Goal: Task Accomplishment & Management: Complete application form

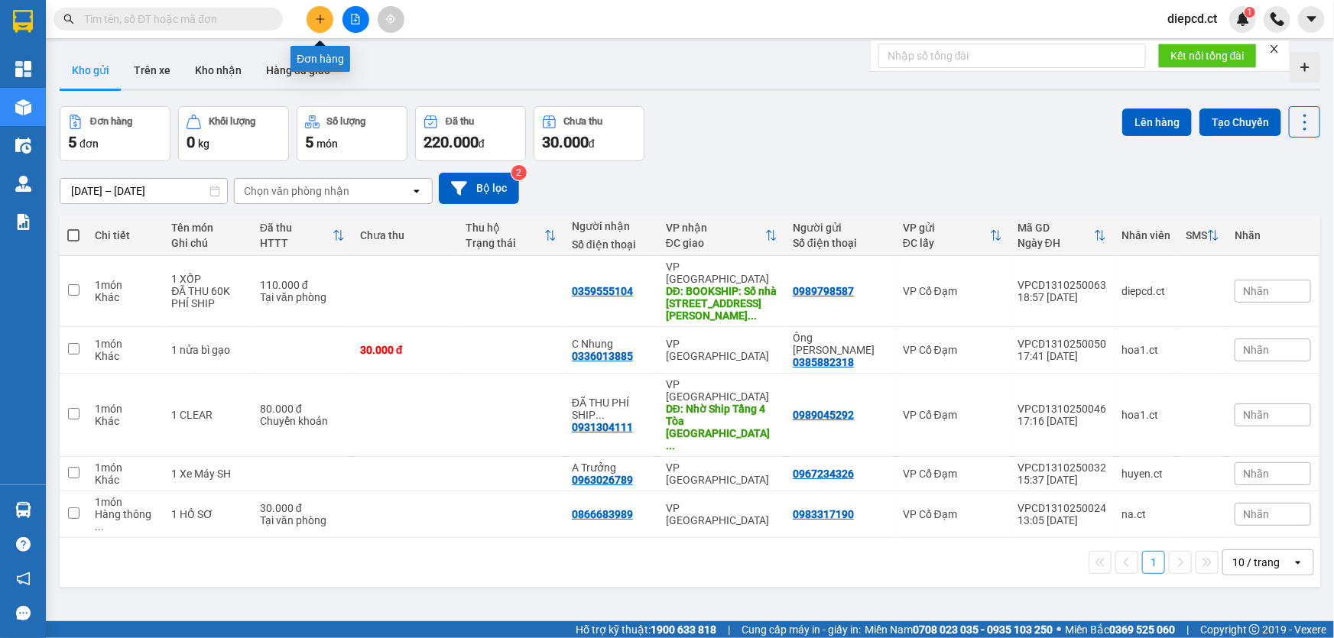
click at [319, 15] on icon "plus" at bounding box center [320, 19] width 11 height 11
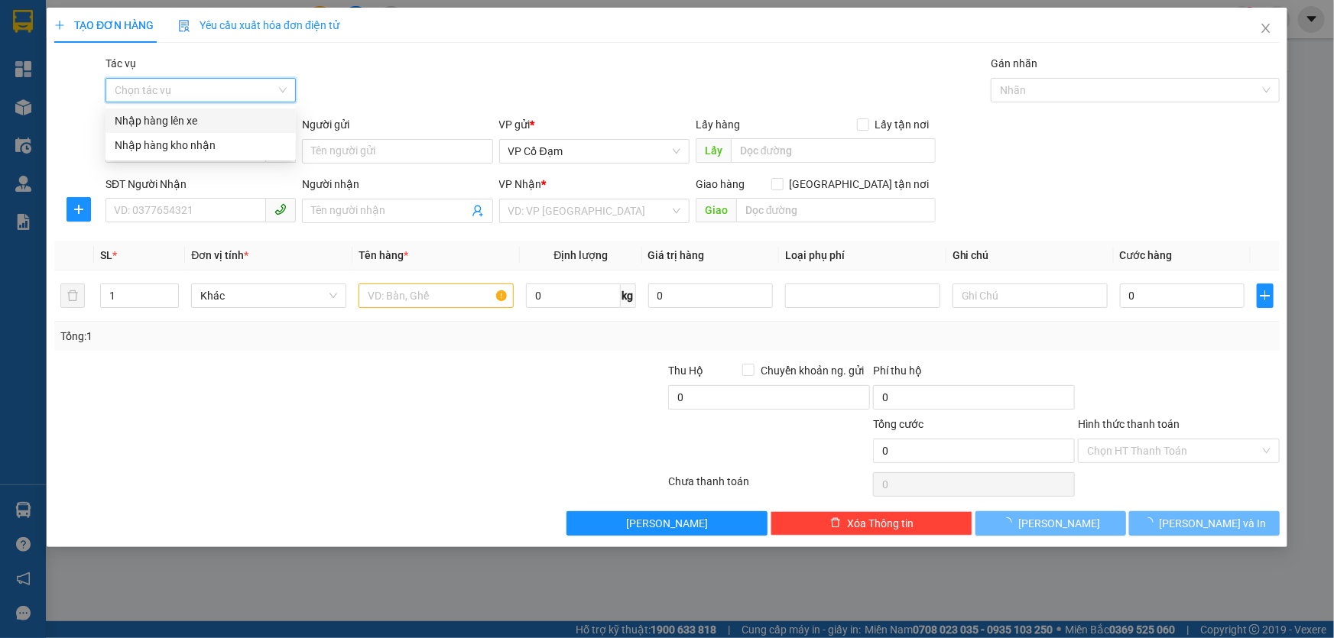
click at [183, 84] on input "Tác vụ" at bounding box center [195, 90] width 161 height 23
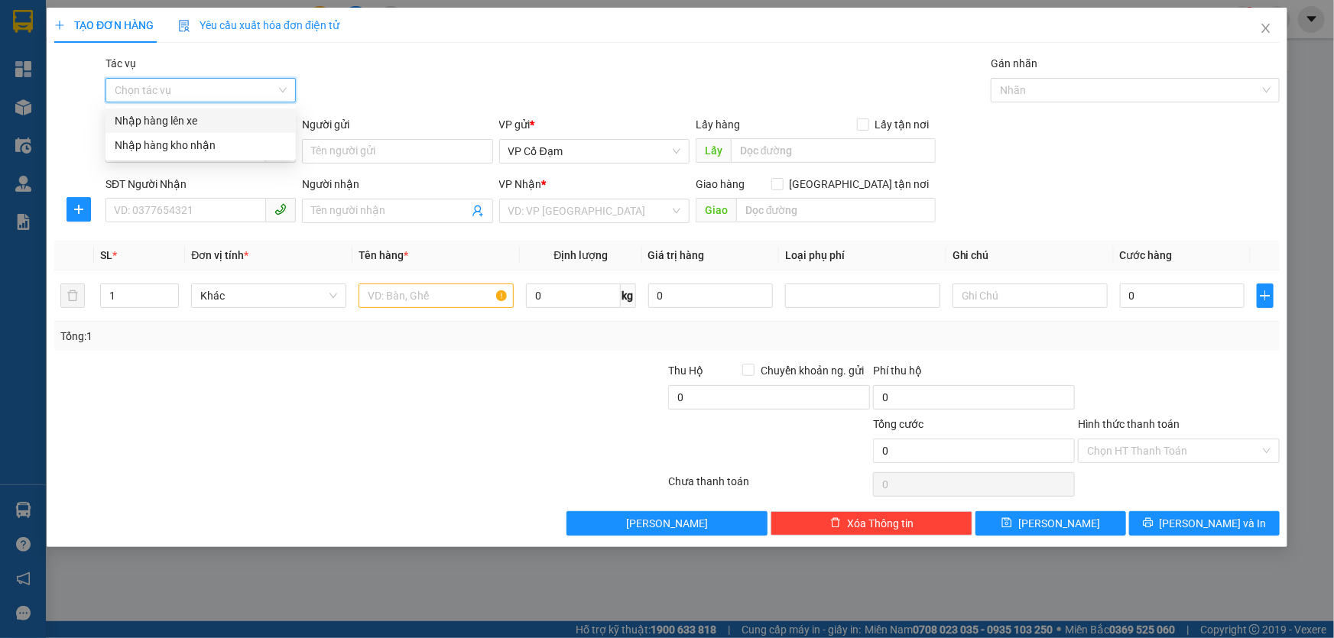
click at [186, 117] on div "Nhập hàng lên xe" at bounding box center [201, 120] width 172 height 17
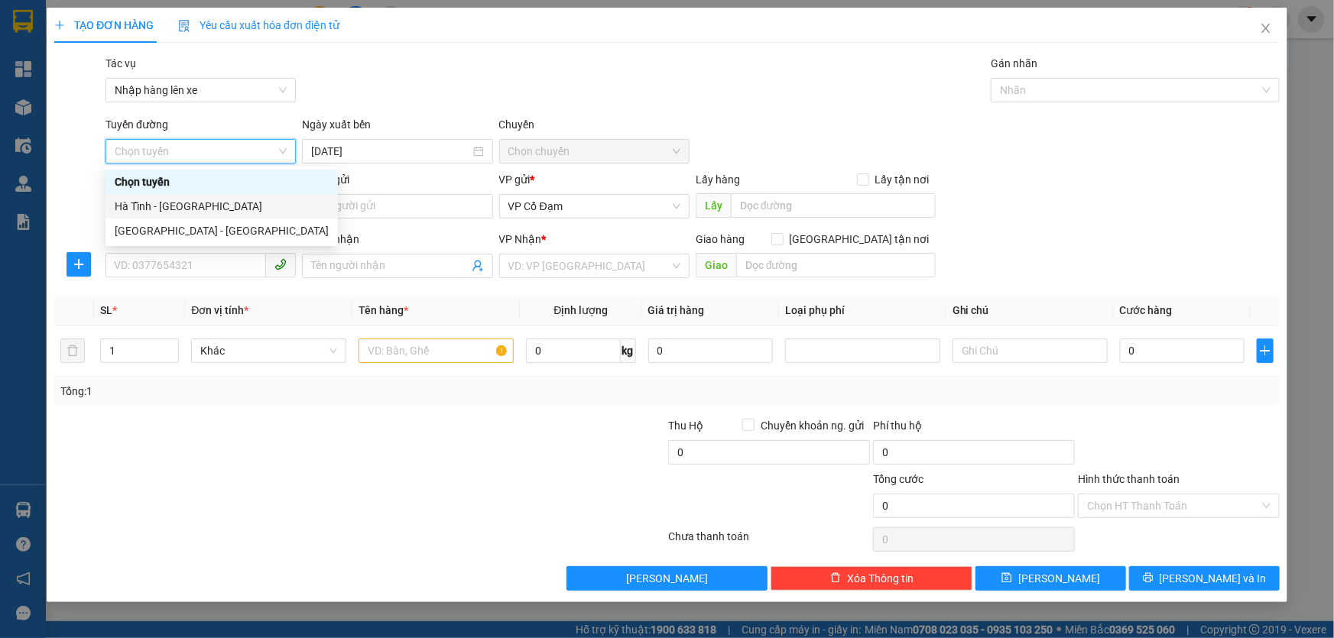
click at [171, 206] on div "Hà Tĩnh - [GEOGRAPHIC_DATA]" at bounding box center [222, 206] width 214 height 17
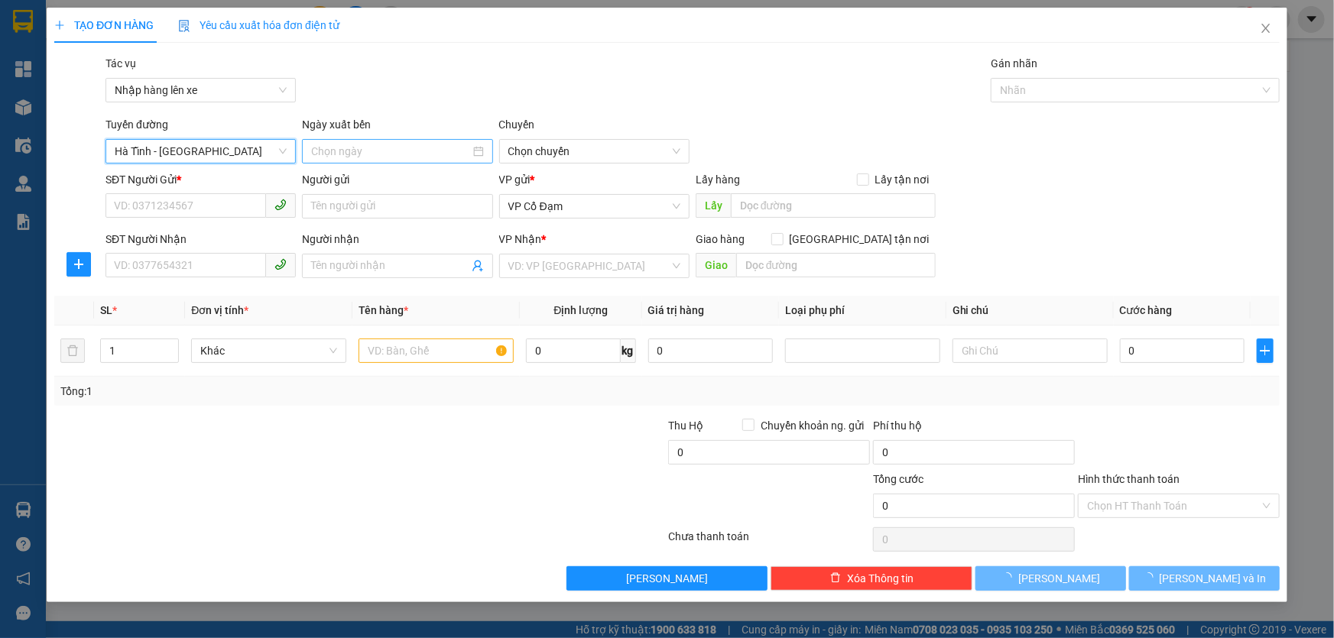
type input "[DATE]"
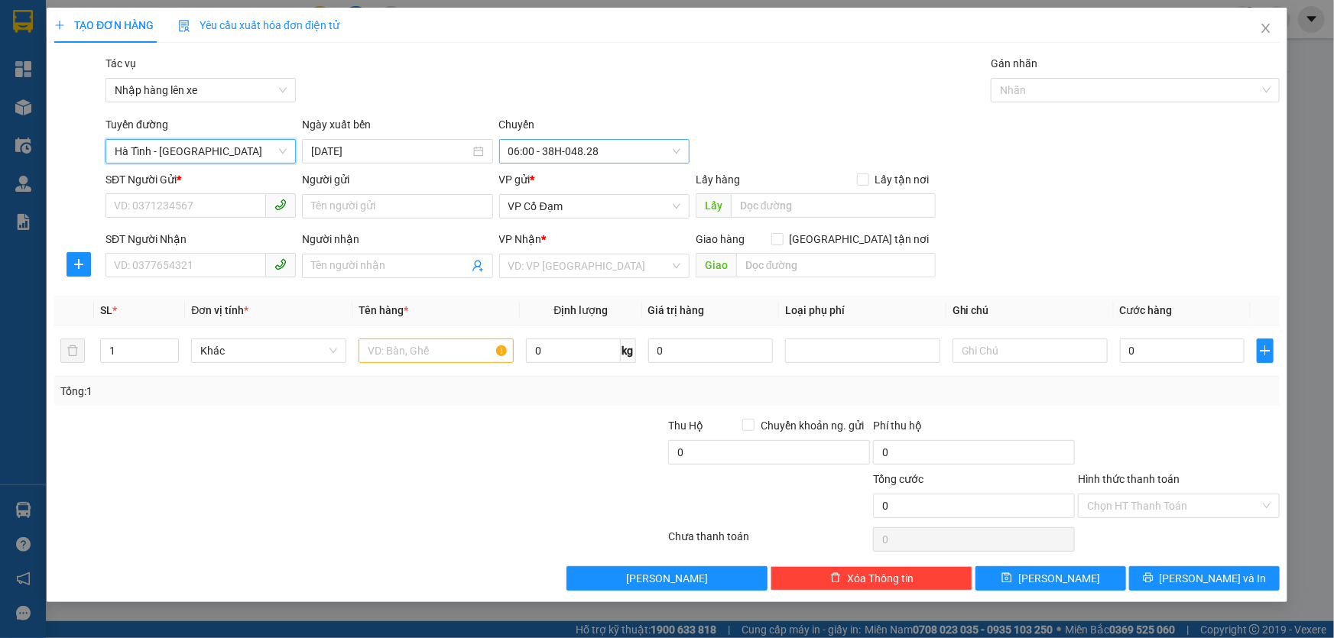
click at [576, 145] on span "06:00 - 38H-048.28" at bounding box center [594, 151] width 172 height 23
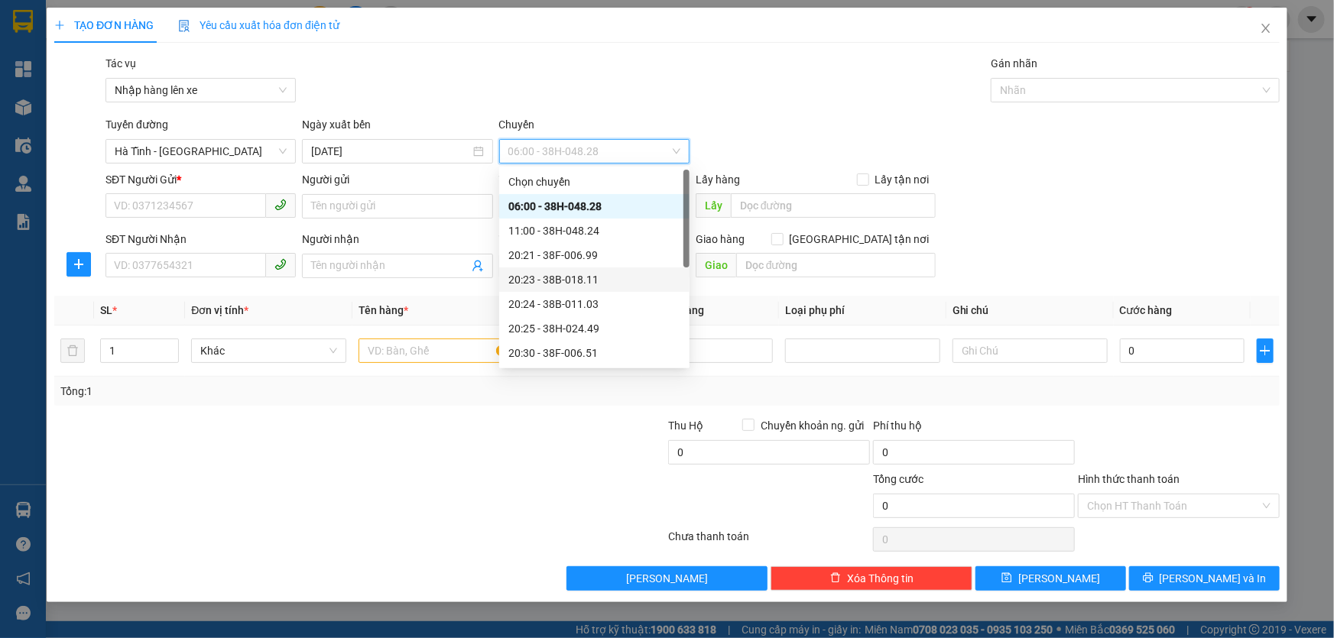
click at [582, 277] on div "20:23 - 38B-018.11" at bounding box center [594, 279] width 172 height 17
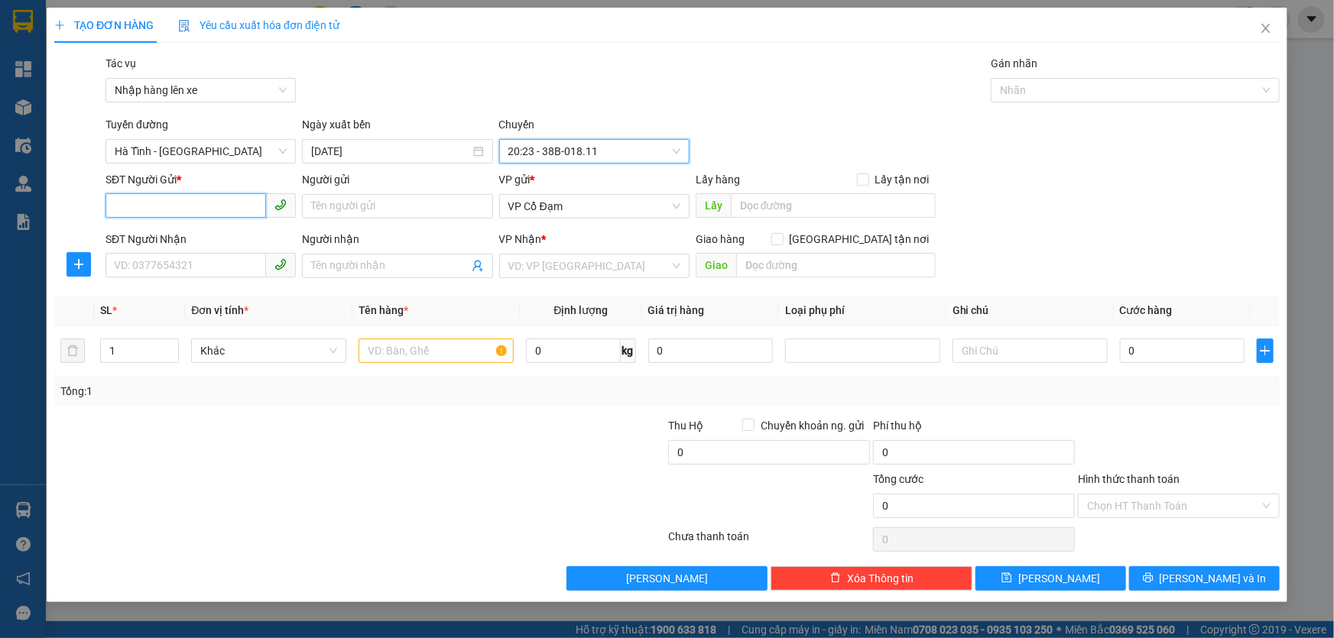
click at [206, 208] on input "SĐT Người Gửi *" at bounding box center [185, 205] width 160 height 24
paste input "0353853664"
type input "0353853664"
click at [183, 258] on input "SĐT Người Nhận" at bounding box center [185, 265] width 160 height 24
paste input "0964292059"
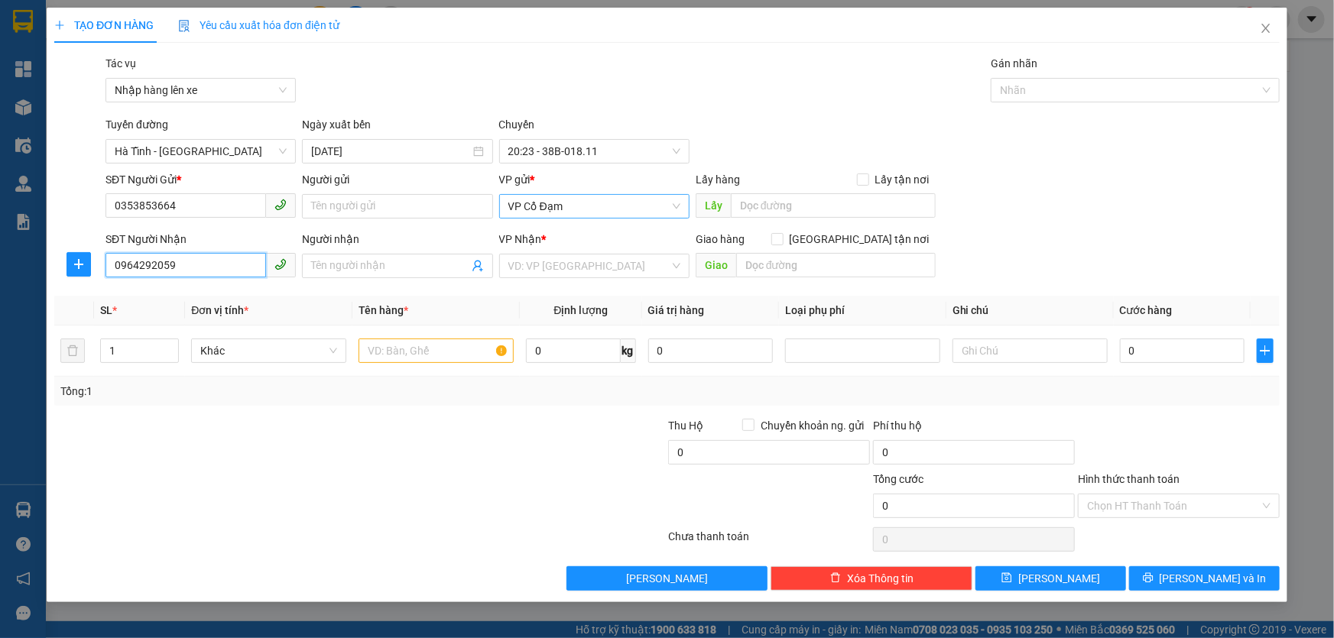
click at [554, 202] on span "VP Cổ Đạm" at bounding box center [594, 206] width 172 height 23
type input "0964292059"
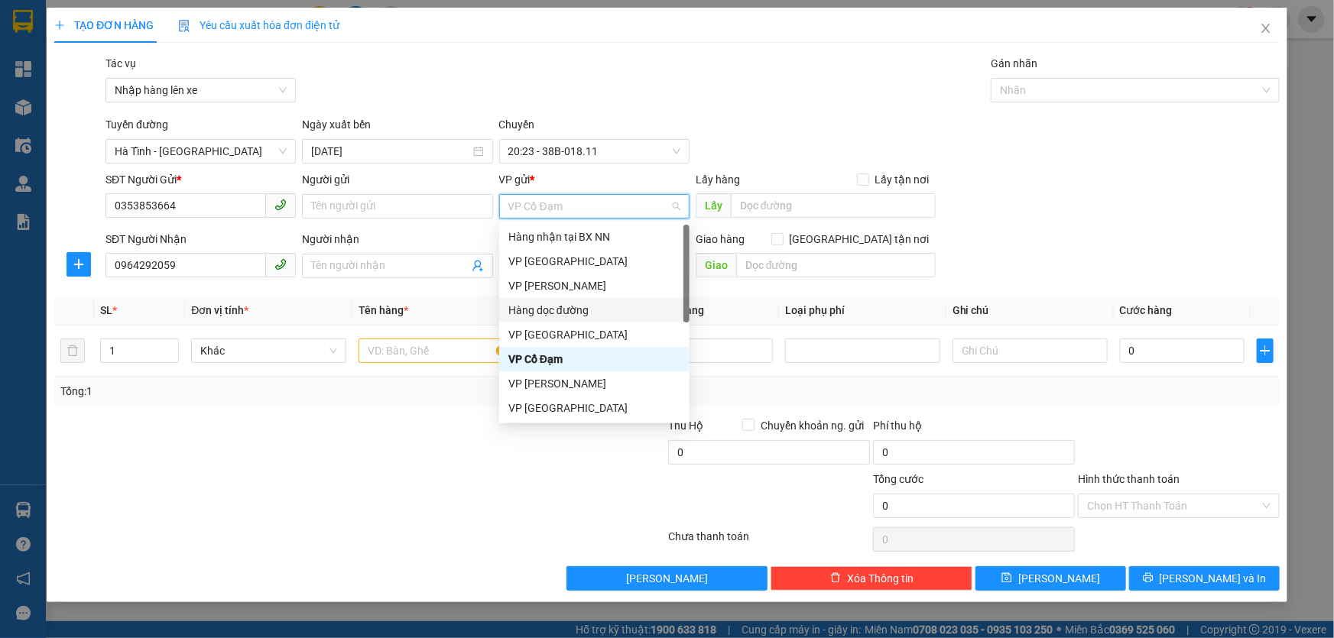
click at [561, 308] on div "Hàng dọc đường" at bounding box center [594, 310] width 172 height 17
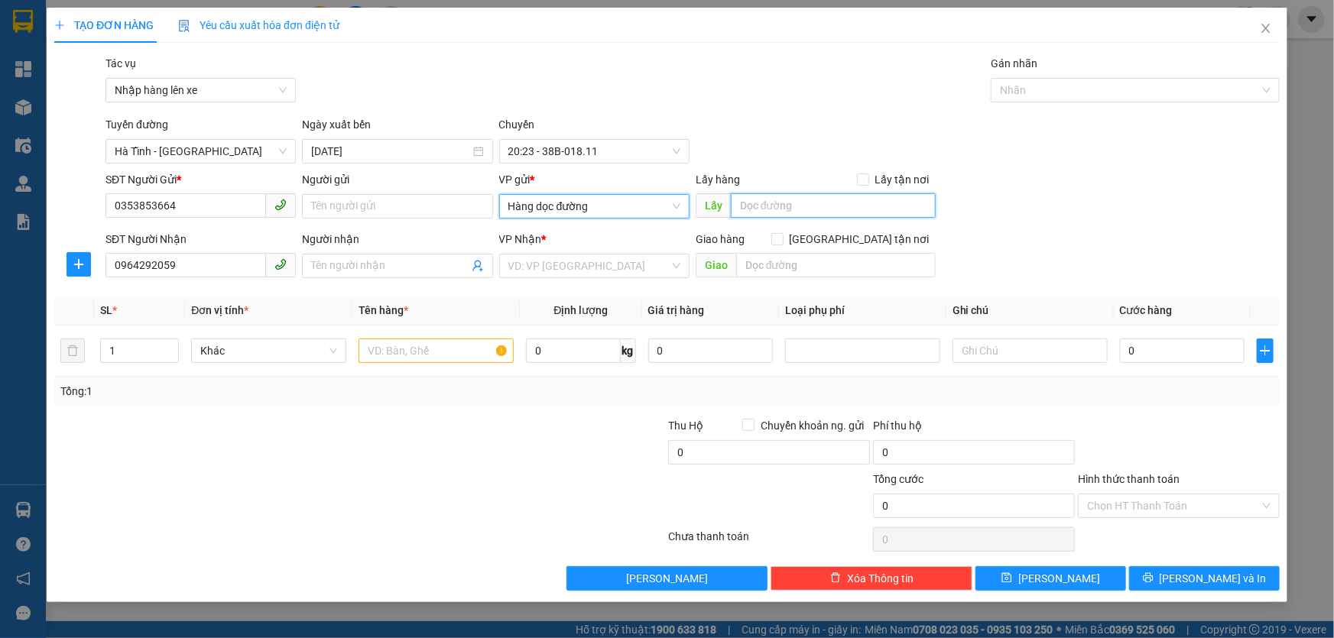
click at [802, 199] on input "text" at bounding box center [833, 205] width 205 height 24
type input "[PERSON_NAME]"
click at [595, 267] on input "search" at bounding box center [588, 265] width 161 height 23
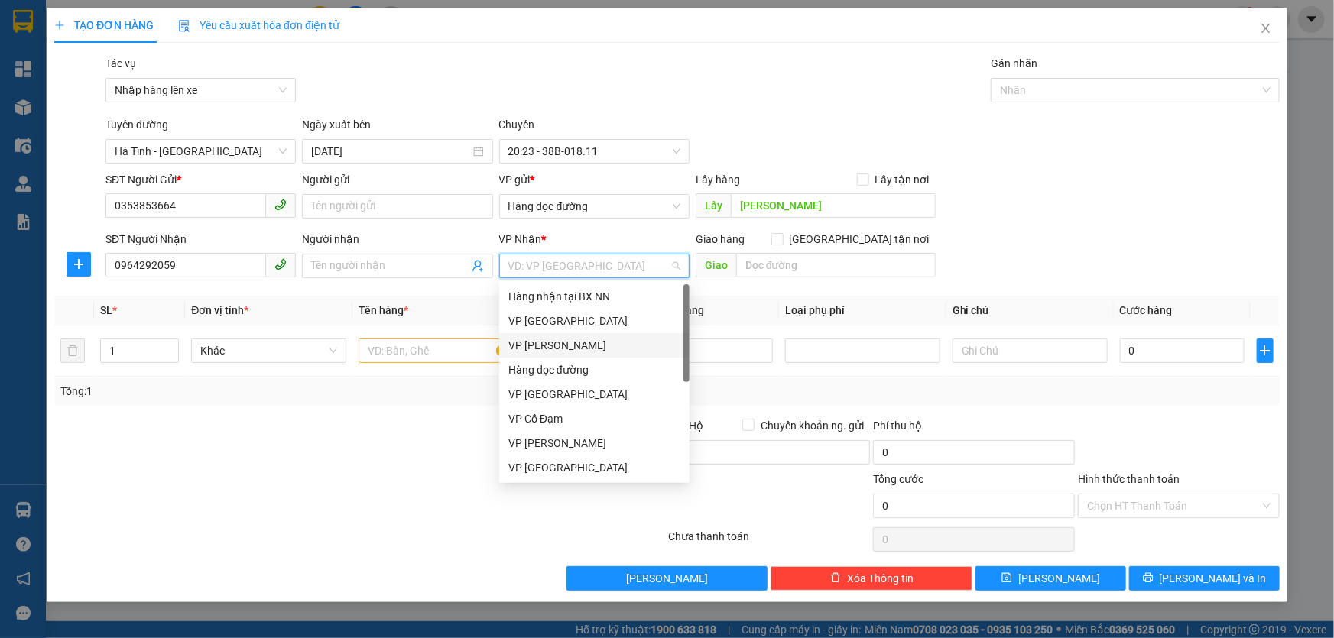
drag, startPoint x: 547, startPoint y: 342, endPoint x: 708, endPoint y: 275, distance: 174.7
click at [547, 341] on div "VP [PERSON_NAME]" at bounding box center [594, 345] width 172 height 17
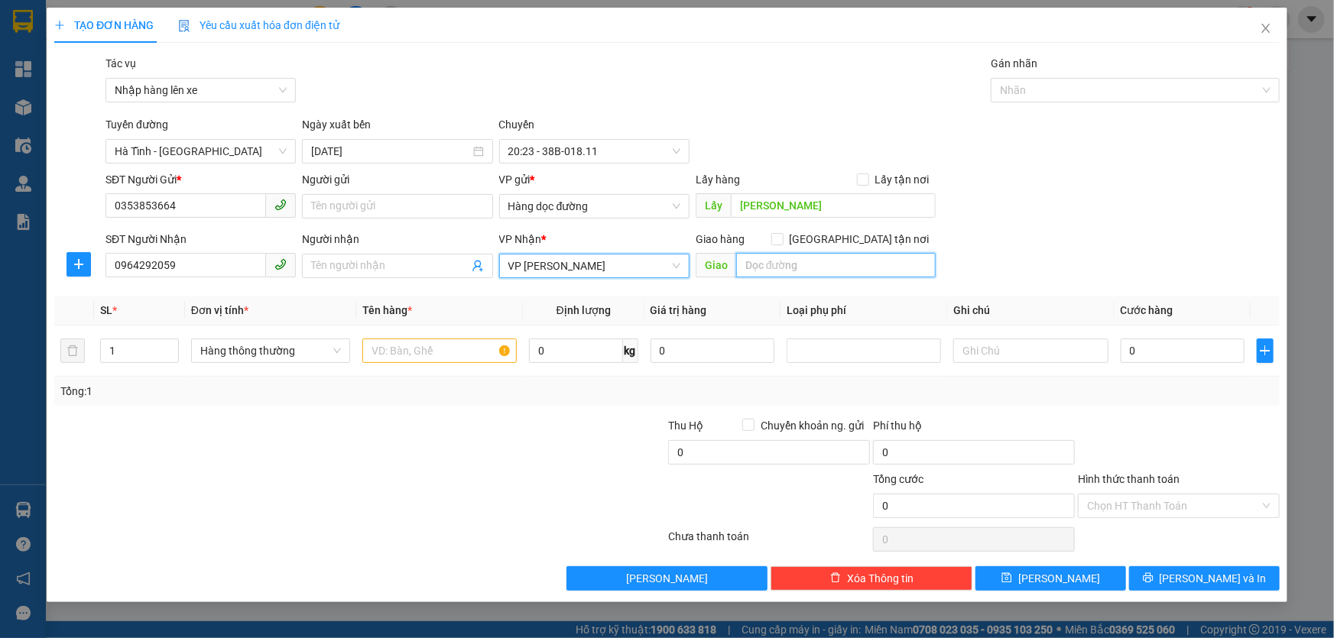
click at [760, 261] on input "text" at bounding box center [835, 265] width 199 height 24
type input "BOOKSHIP: BV Bạch Mai"
click at [433, 353] on input "text" at bounding box center [439, 351] width 154 height 24
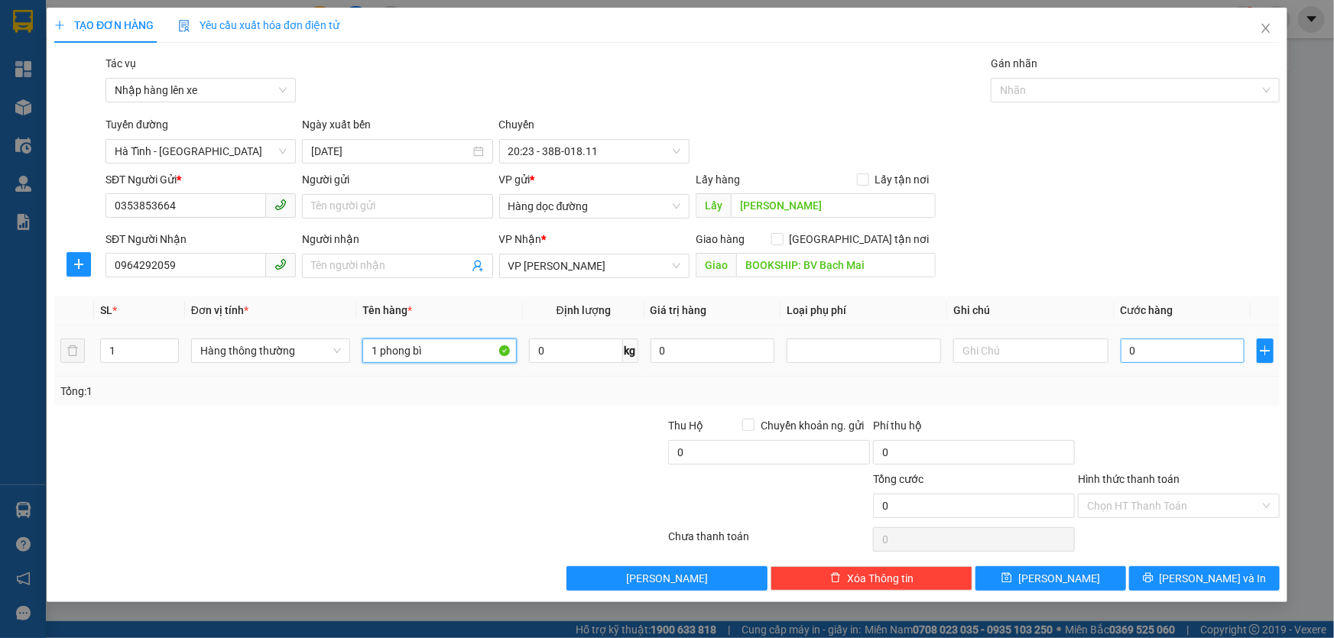
type input "1 phong bì"
click at [1177, 353] on input "0" at bounding box center [1182, 351] width 125 height 24
click at [1003, 348] on input "text" at bounding box center [1030, 351] width 154 height 24
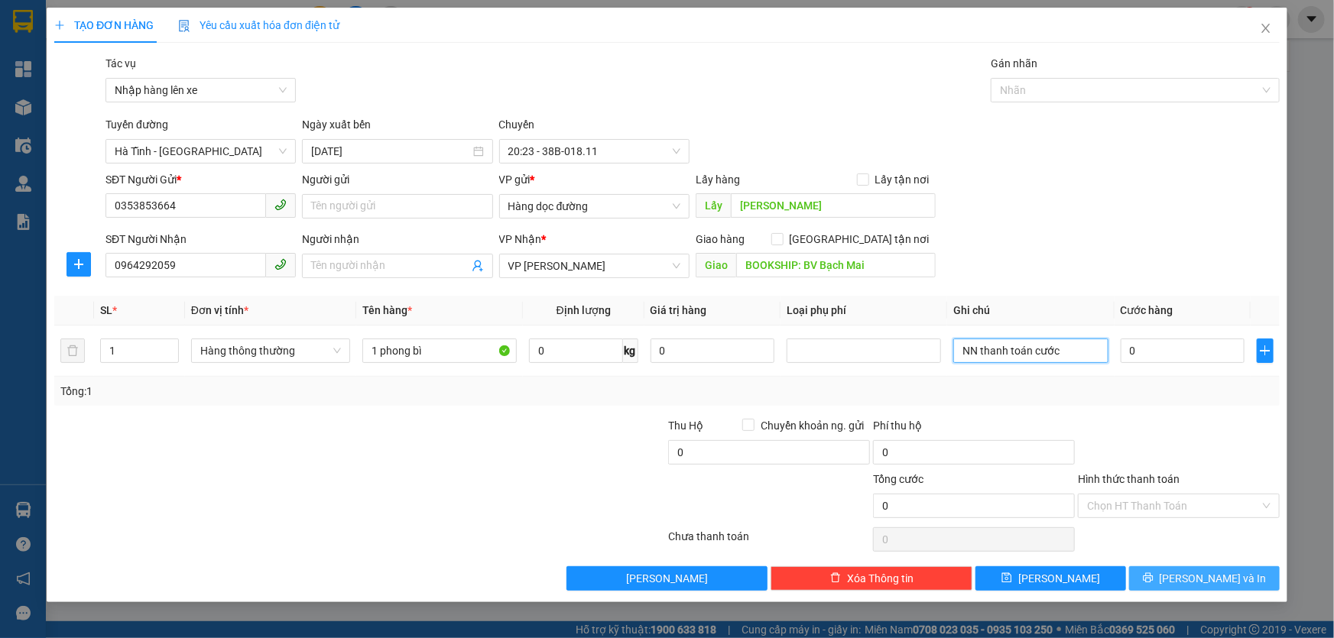
type input "NN thanh toán cước"
click at [1210, 572] on span "[PERSON_NAME] và In" at bounding box center [1212, 578] width 107 height 17
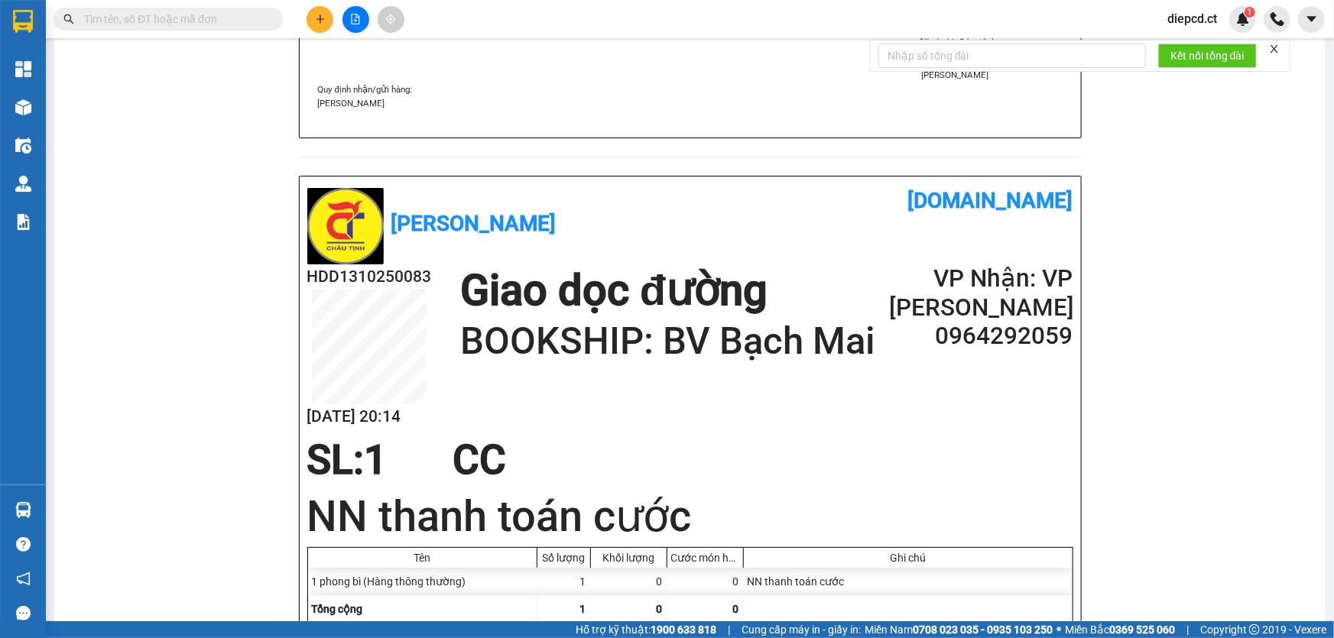
scroll to position [486, 0]
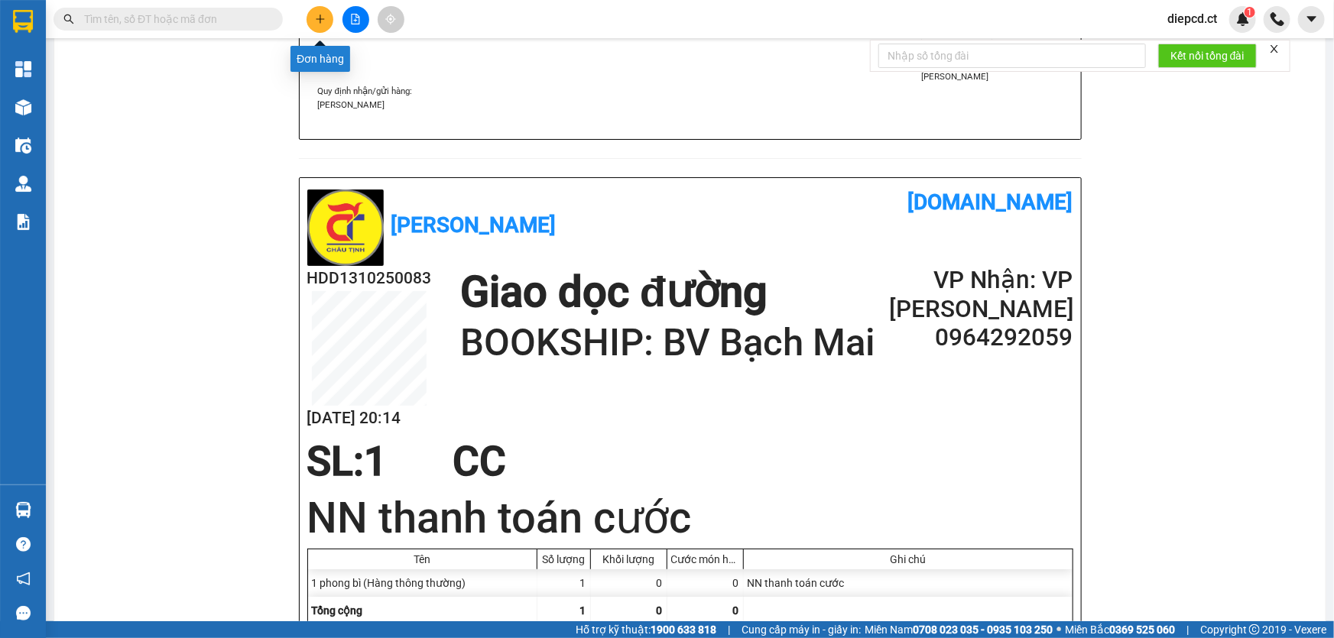
click at [315, 15] on icon "plus" at bounding box center [320, 19] width 11 height 11
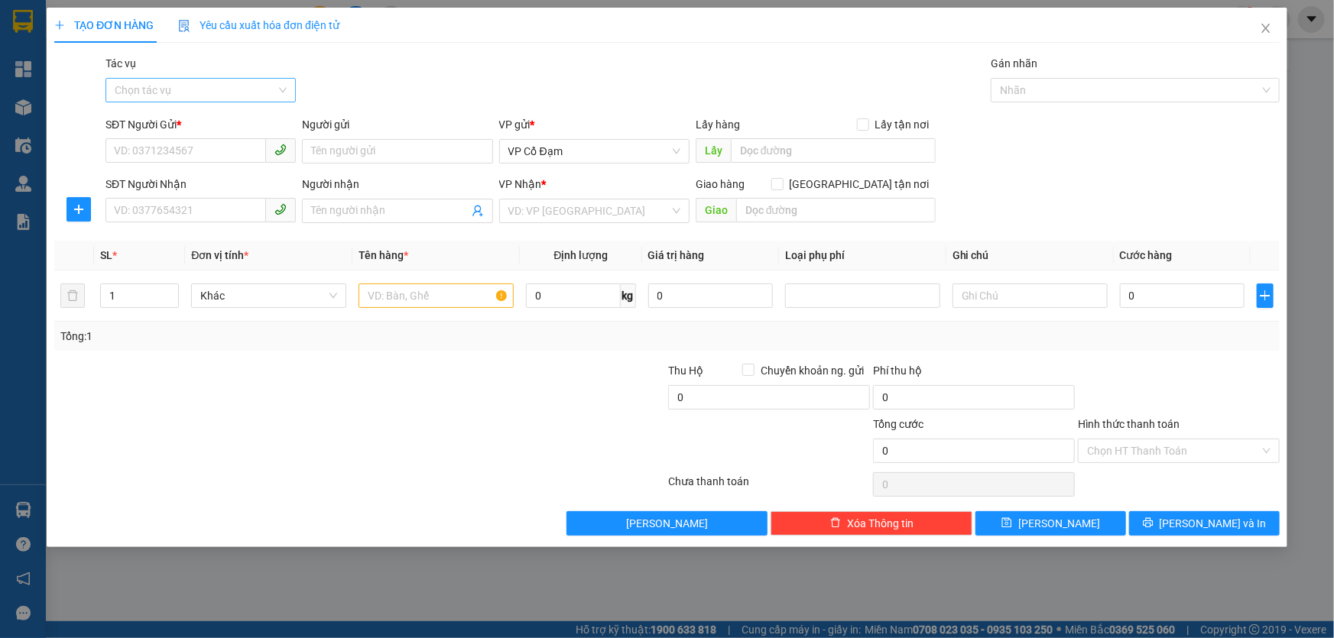
click at [183, 93] on input "Tác vụ" at bounding box center [195, 90] width 161 height 23
click at [183, 124] on div "Nhập hàng lên xe" at bounding box center [201, 120] width 172 height 17
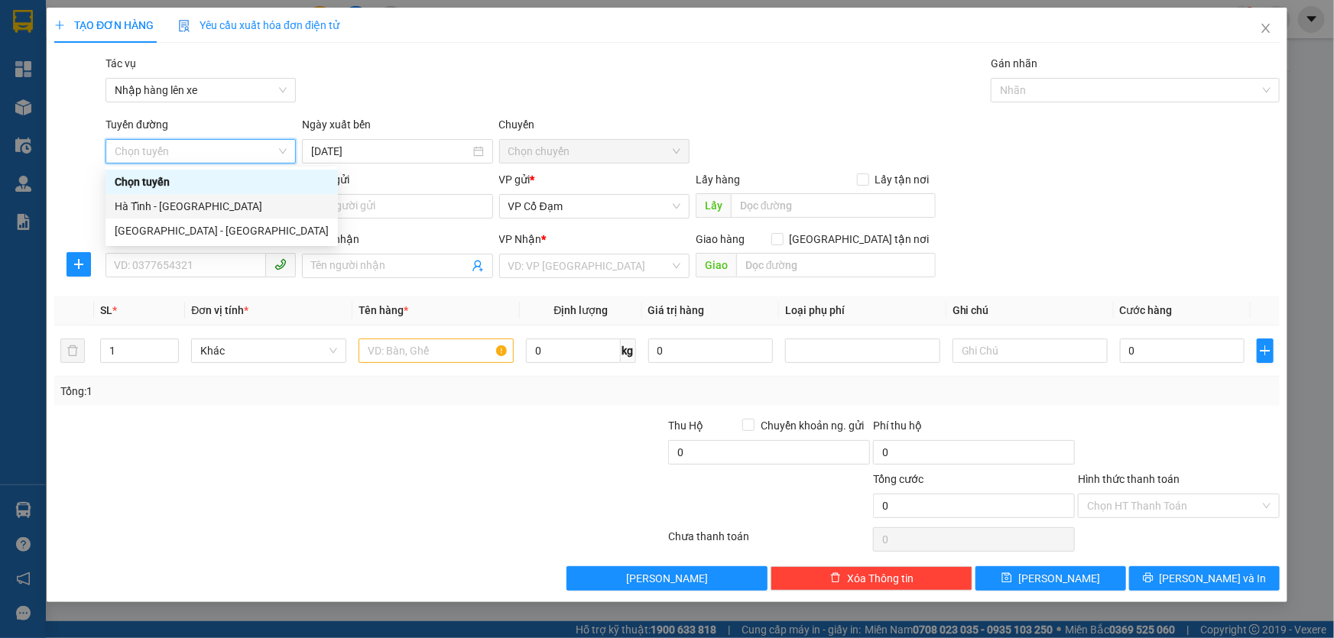
click at [159, 206] on div "Hà Tĩnh - [GEOGRAPHIC_DATA]" at bounding box center [222, 206] width 214 height 17
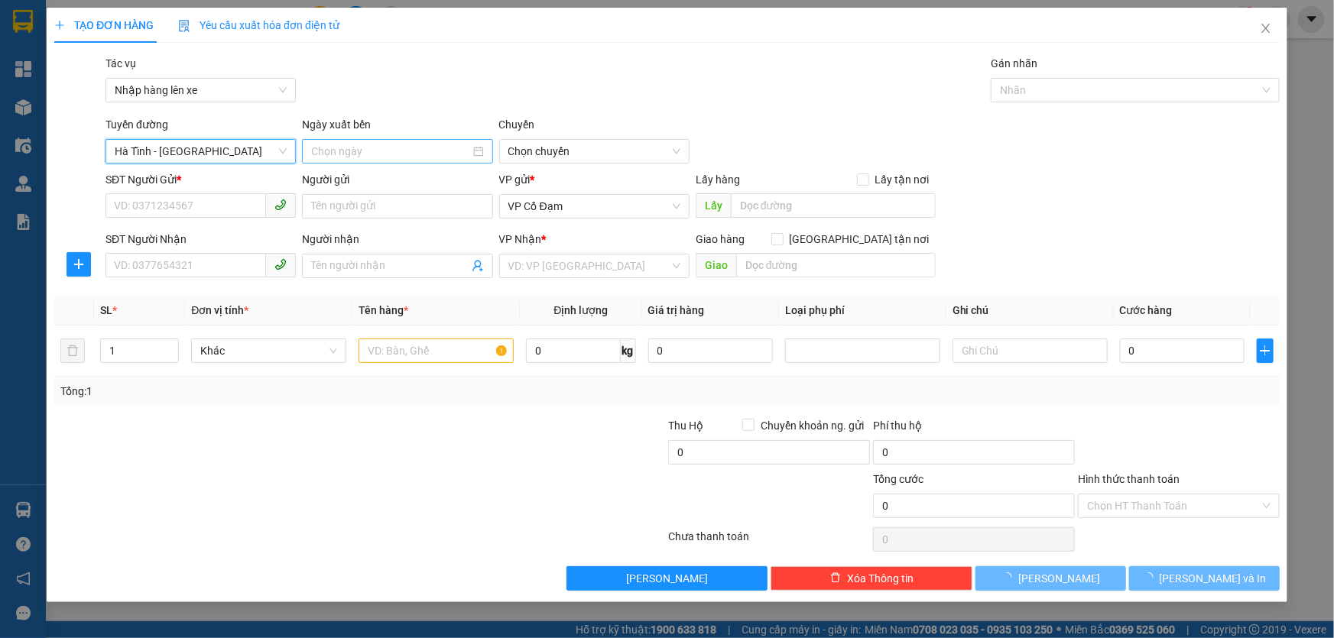
type input "[DATE]"
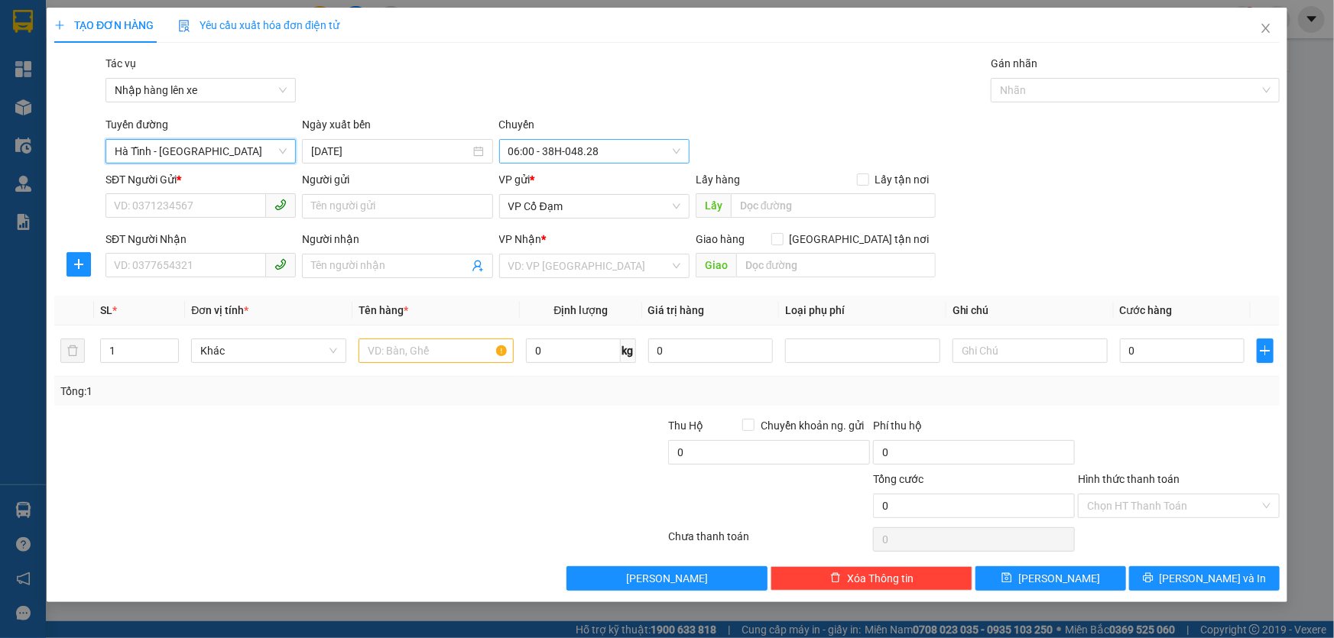
click at [586, 152] on span "06:00 - 38H-048.28" at bounding box center [594, 151] width 172 height 23
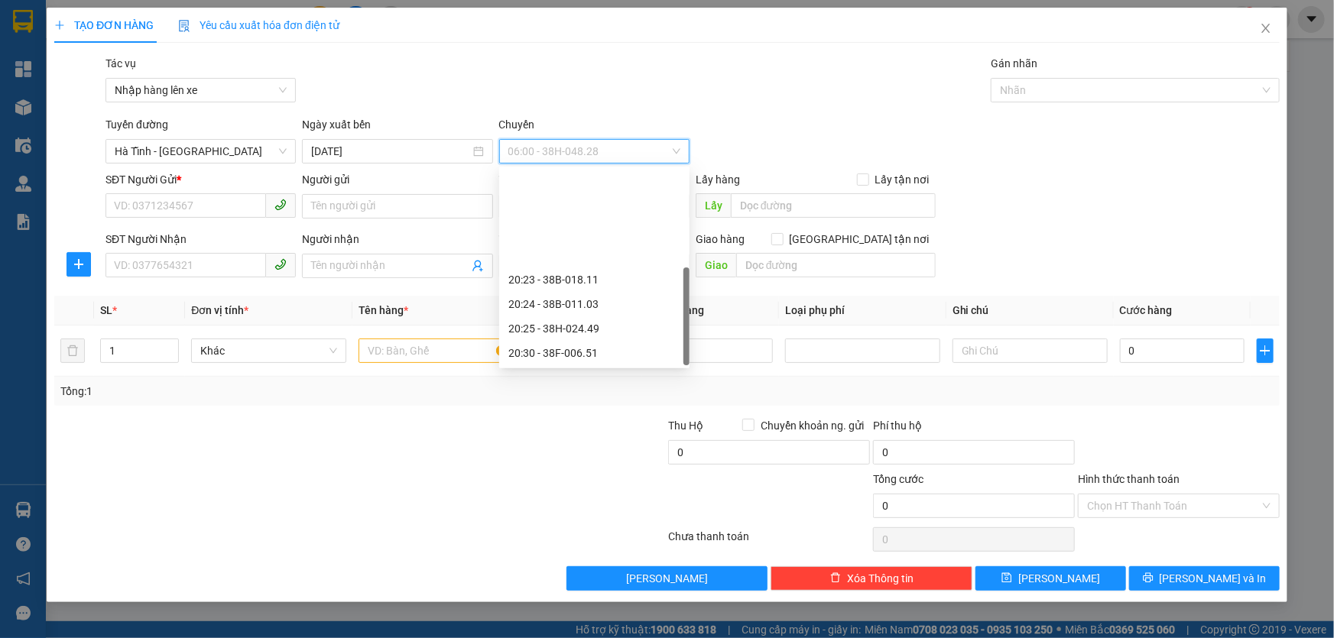
scroll to position [122, 0]
click at [581, 207] on div "20:25 - 38H-024.49" at bounding box center [594, 206] width 172 height 17
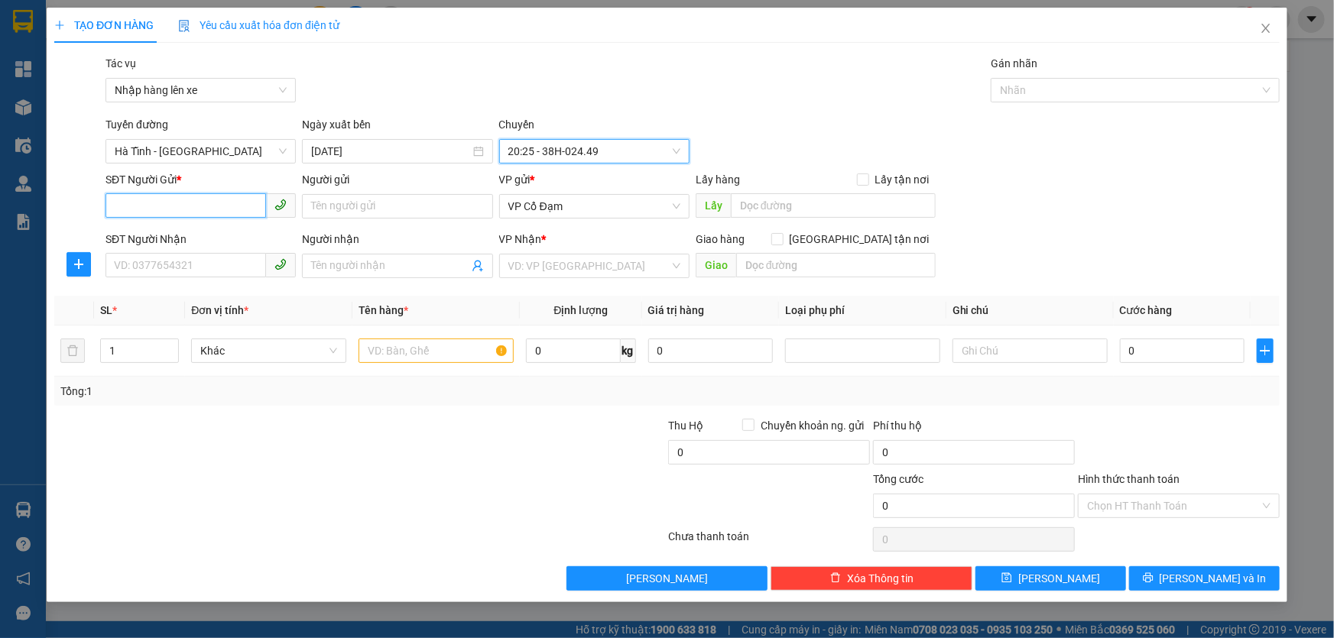
click at [189, 208] on input "SĐT Người Gửi *" at bounding box center [185, 205] width 160 height 24
paste input "0932477589"
type input "0932477589"
click at [183, 261] on input "SĐT Người Nhận" at bounding box center [185, 265] width 160 height 24
paste input "0904840559"
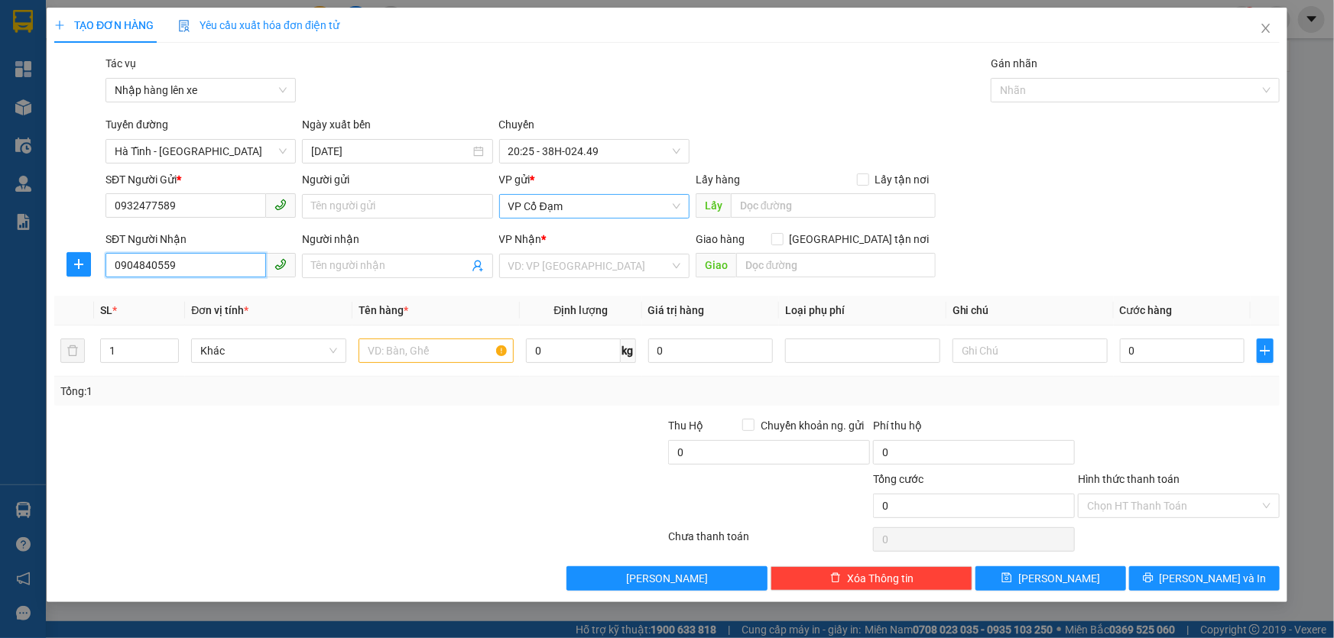
click at [549, 203] on span "VP Cổ Đạm" at bounding box center [594, 206] width 172 height 23
type input "0904840559"
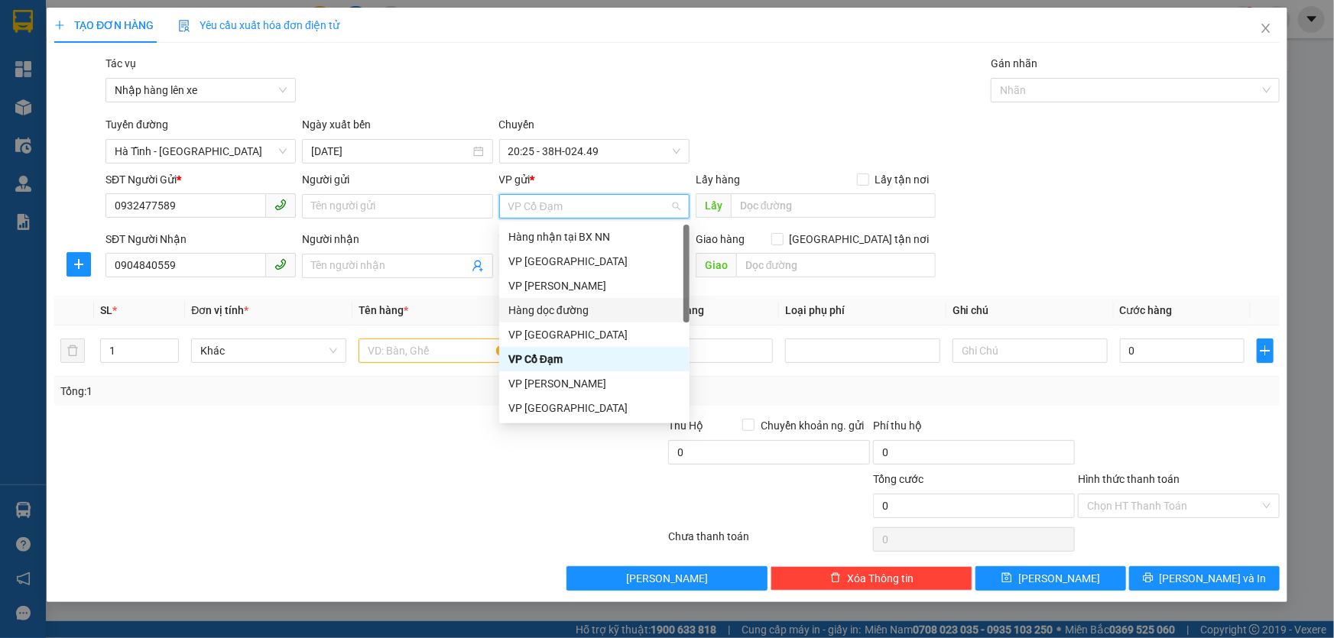
click at [562, 309] on div "Hàng dọc đường" at bounding box center [594, 310] width 172 height 17
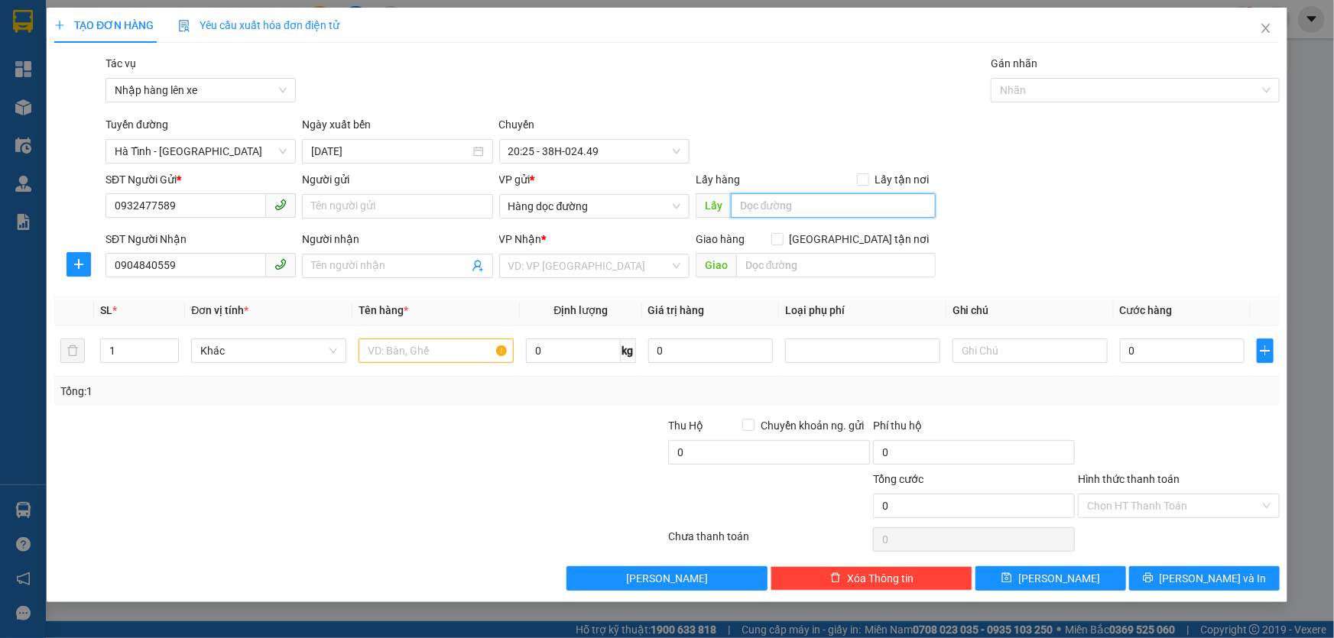
click at [753, 206] on input "text" at bounding box center [833, 205] width 205 height 24
type input "D"
type input "ĐMX Xuân An"
click at [579, 271] on input "search" at bounding box center [588, 265] width 161 height 23
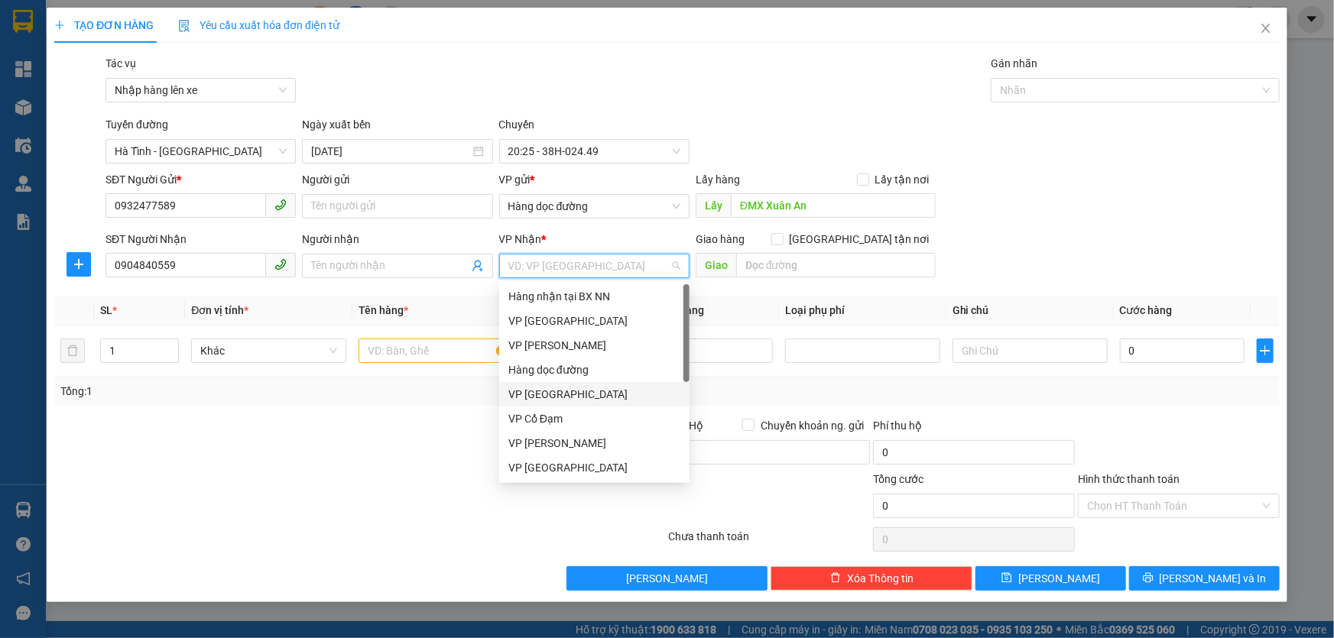
click at [546, 398] on div "VP [GEOGRAPHIC_DATA]" at bounding box center [594, 394] width 172 height 17
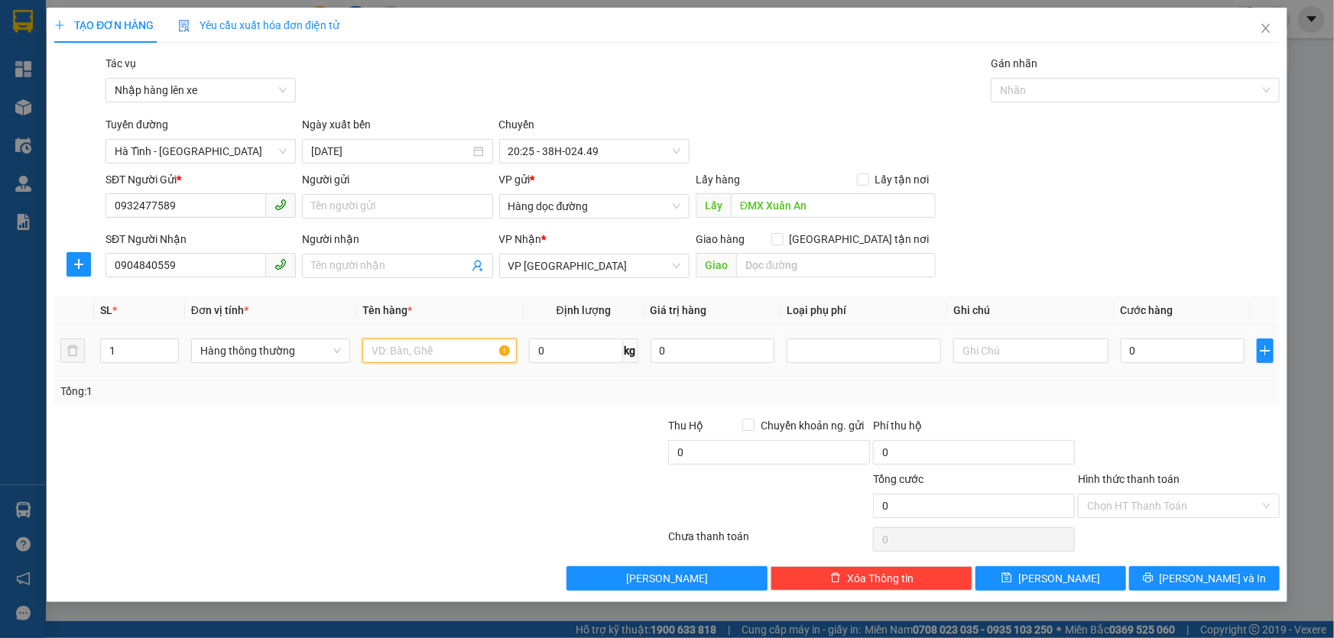
click at [433, 349] on input "text" at bounding box center [439, 351] width 154 height 24
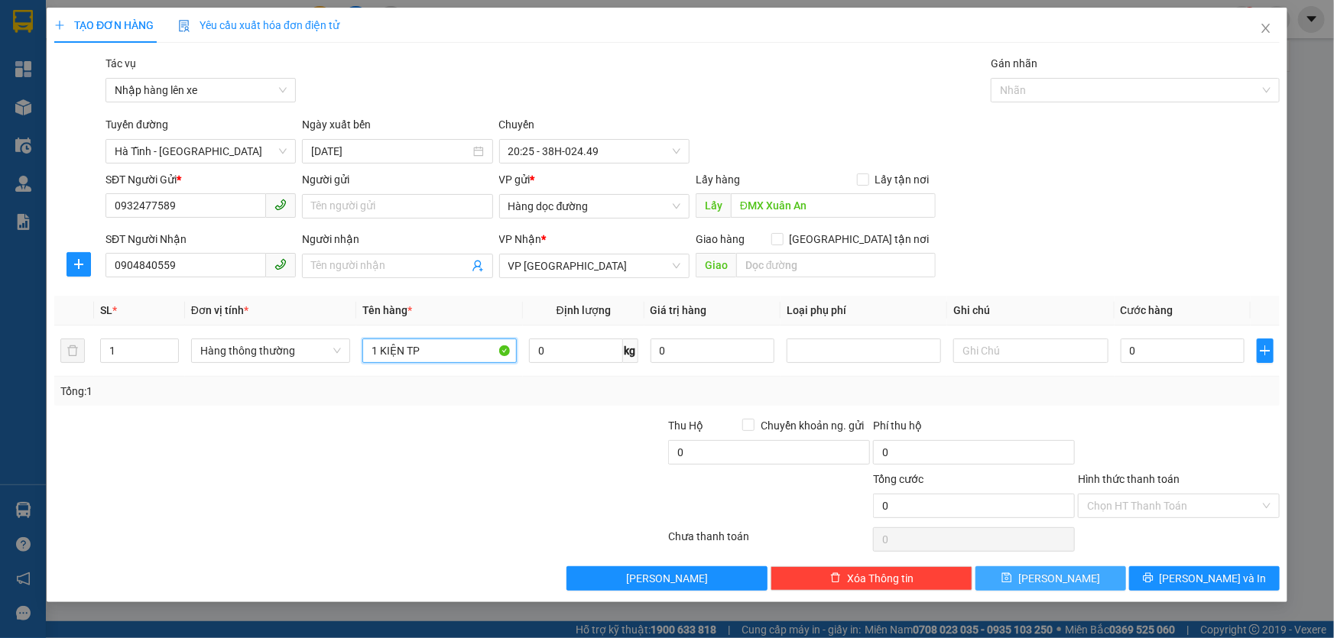
type input "1 KIỆN TP"
click at [1012, 575] on icon "save" at bounding box center [1007, 578] width 10 height 10
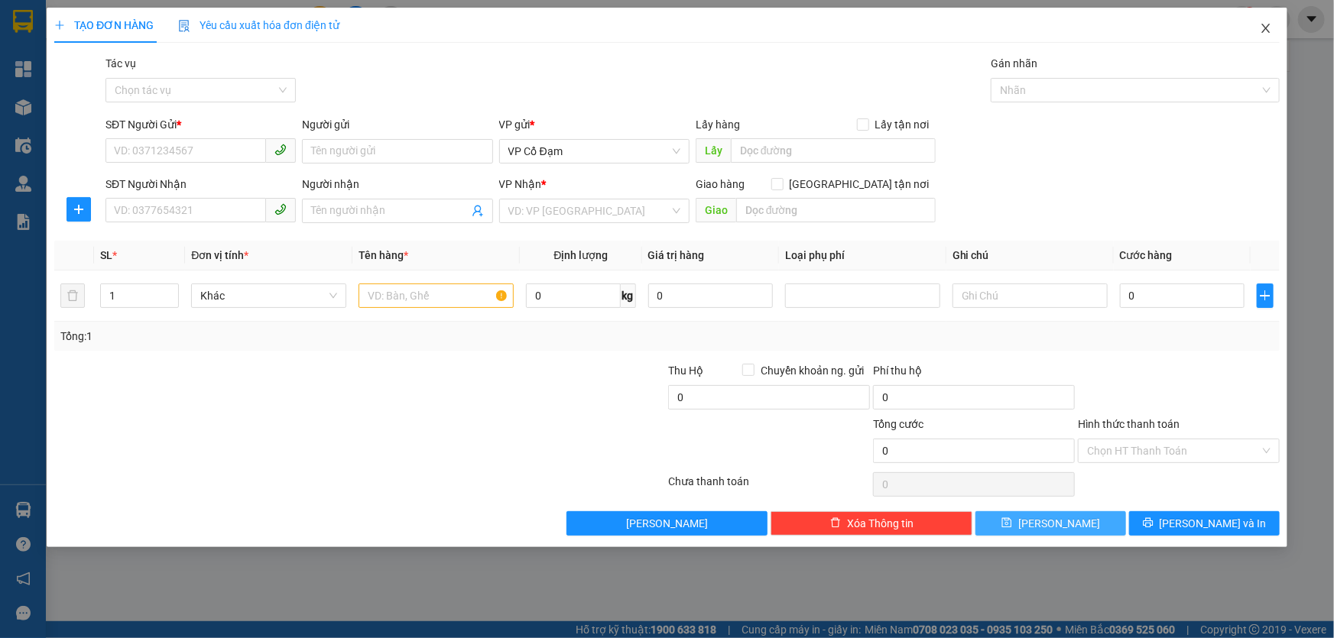
click at [1272, 30] on span "Close" at bounding box center [1265, 29] width 43 height 43
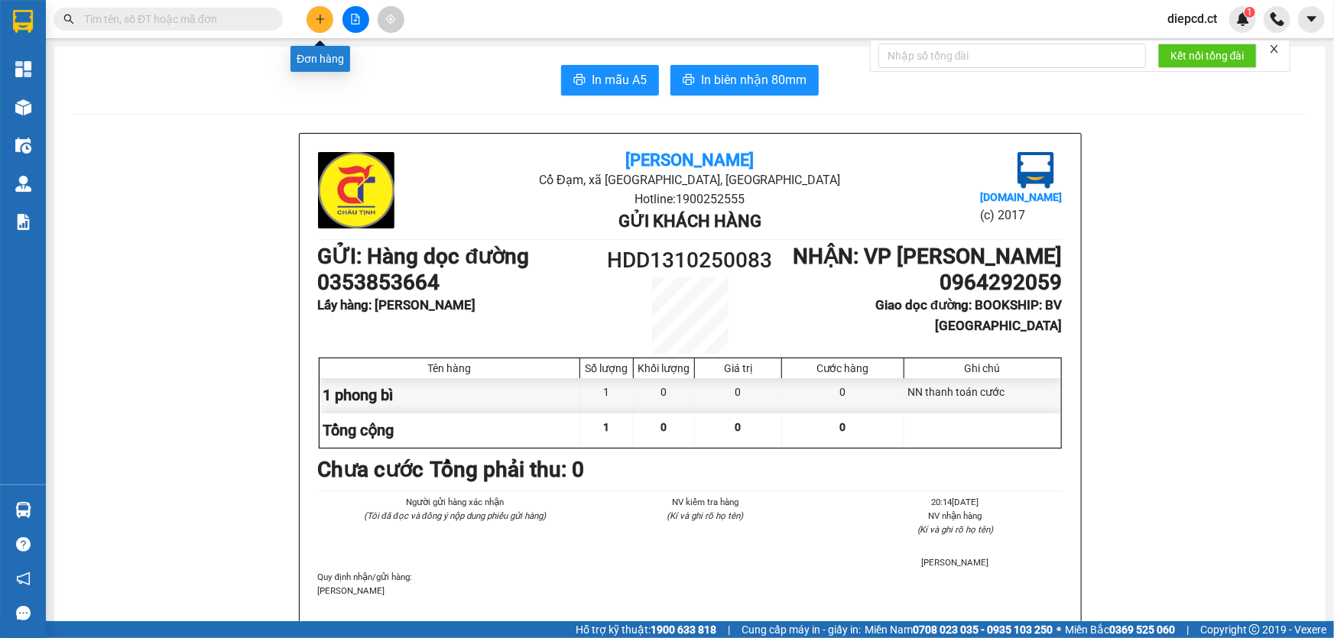
click at [319, 15] on icon "plus" at bounding box center [320, 19] width 11 height 11
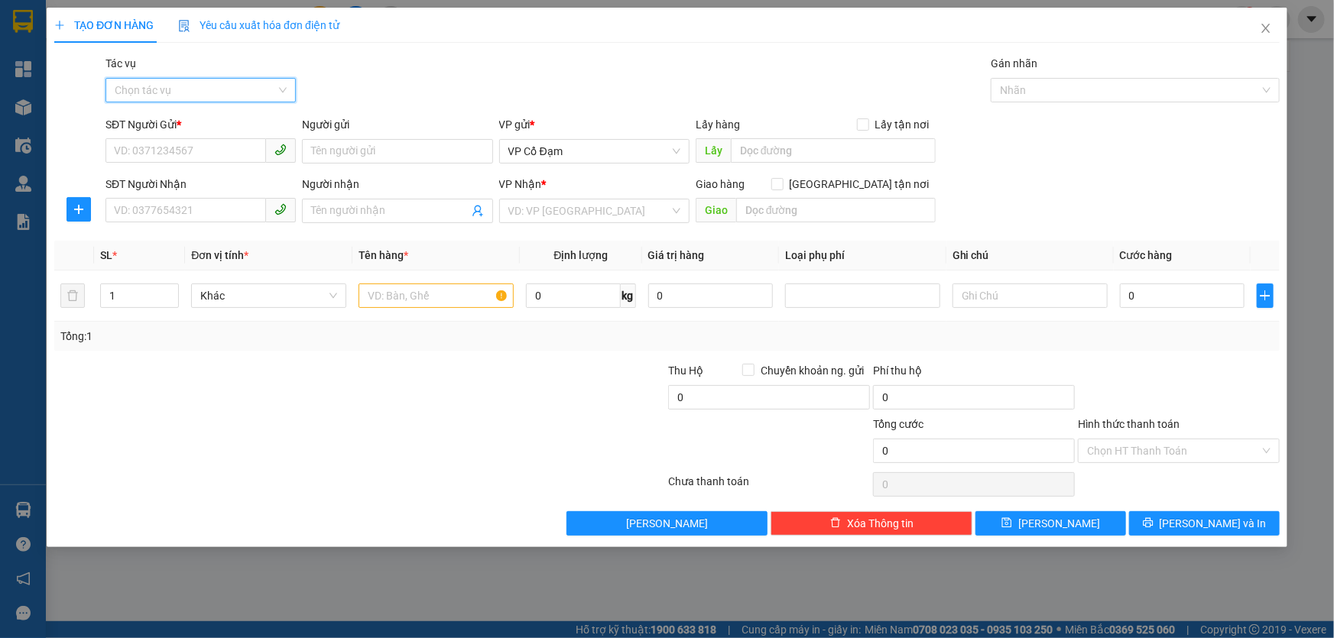
click at [183, 83] on input "Tác vụ" at bounding box center [195, 90] width 161 height 23
click at [182, 112] on div "Nhập hàng lên xe" at bounding box center [201, 120] width 172 height 17
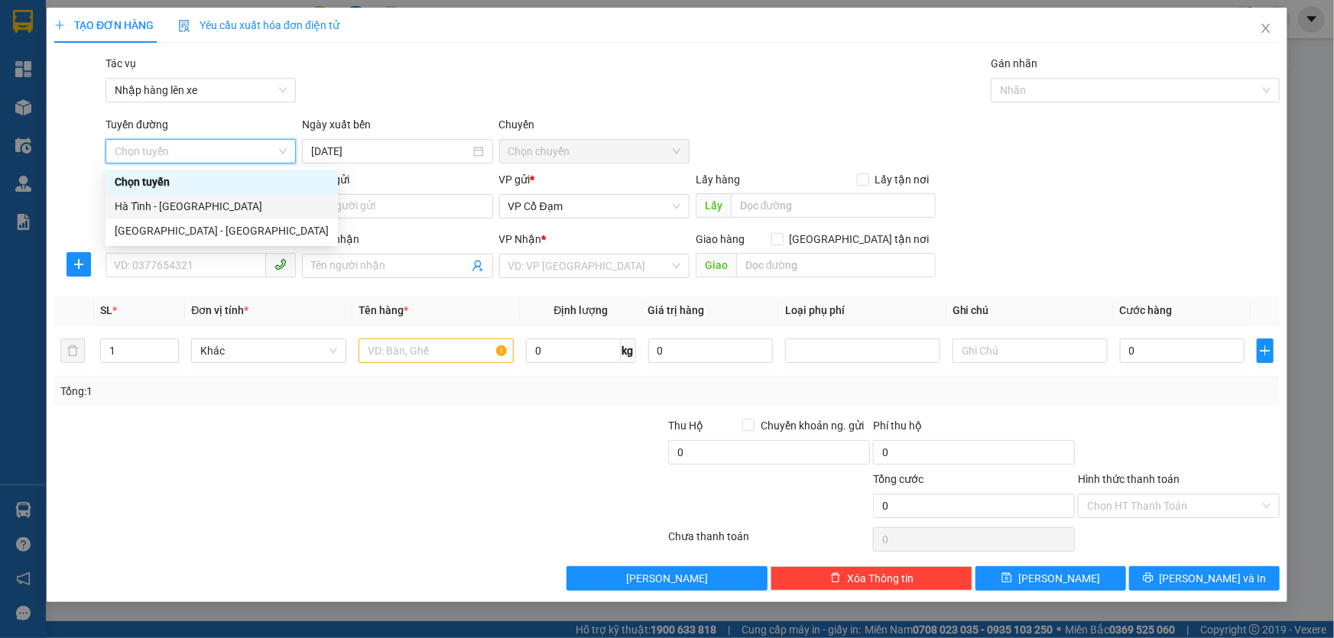
click at [165, 203] on div "Hà Tĩnh - [GEOGRAPHIC_DATA]" at bounding box center [222, 206] width 214 height 17
type input "[DATE]"
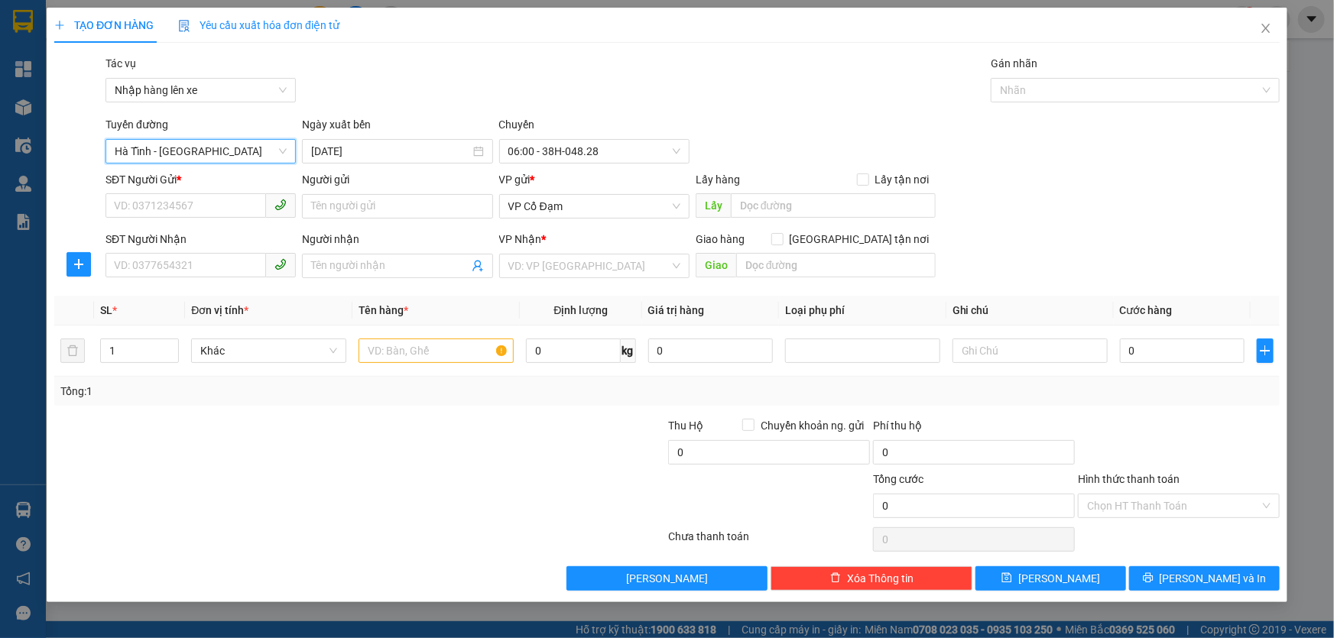
drag, startPoint x: 572, startPoint y: 144, endPoint x: 581, endPoint y: 165, distance: 23.0
click at [572, 144] on span "06:00 - 38H-048.28" at bounding box center [594, 151] width 172 height 23
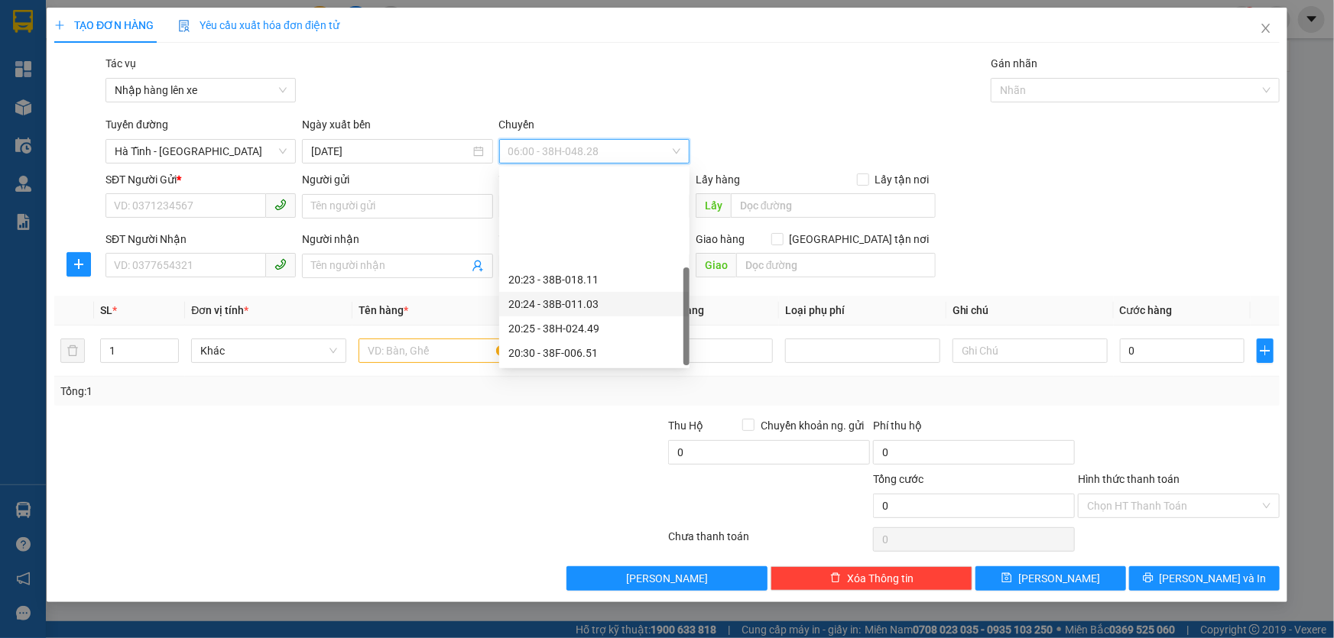
scroll to position [122, 0]
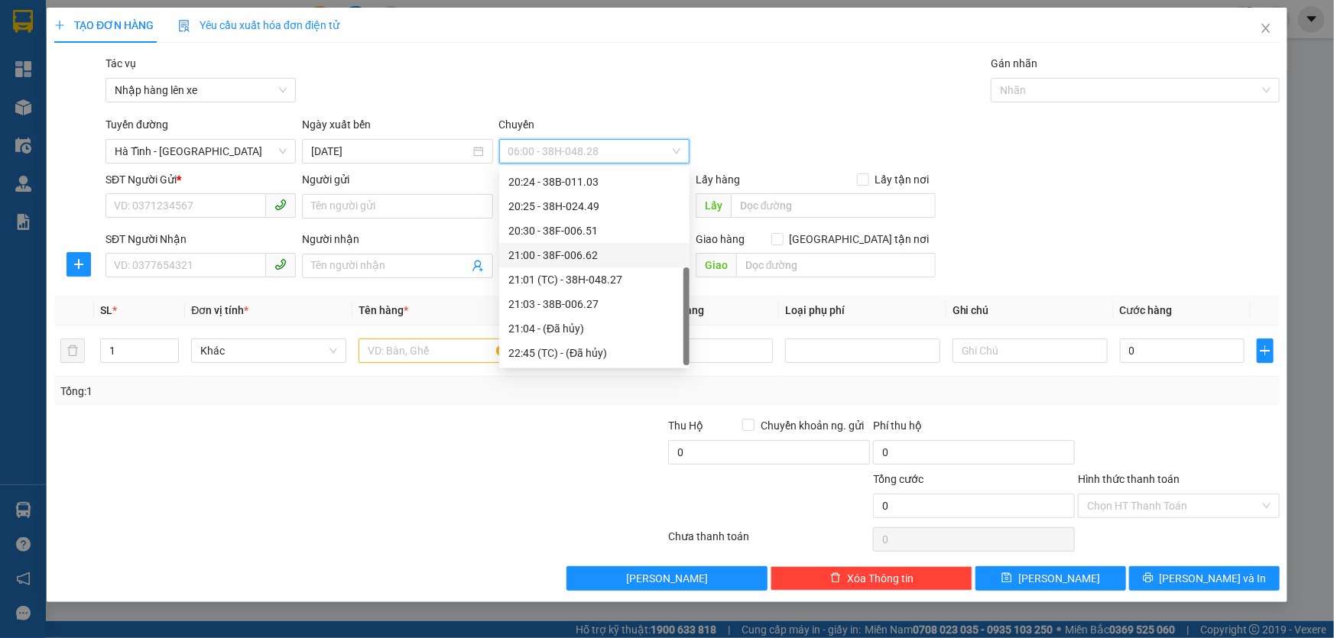
click at [581, 248] on div "21:00 - 38F-006.62" at bounding box center [594, 255] width 172 height 17
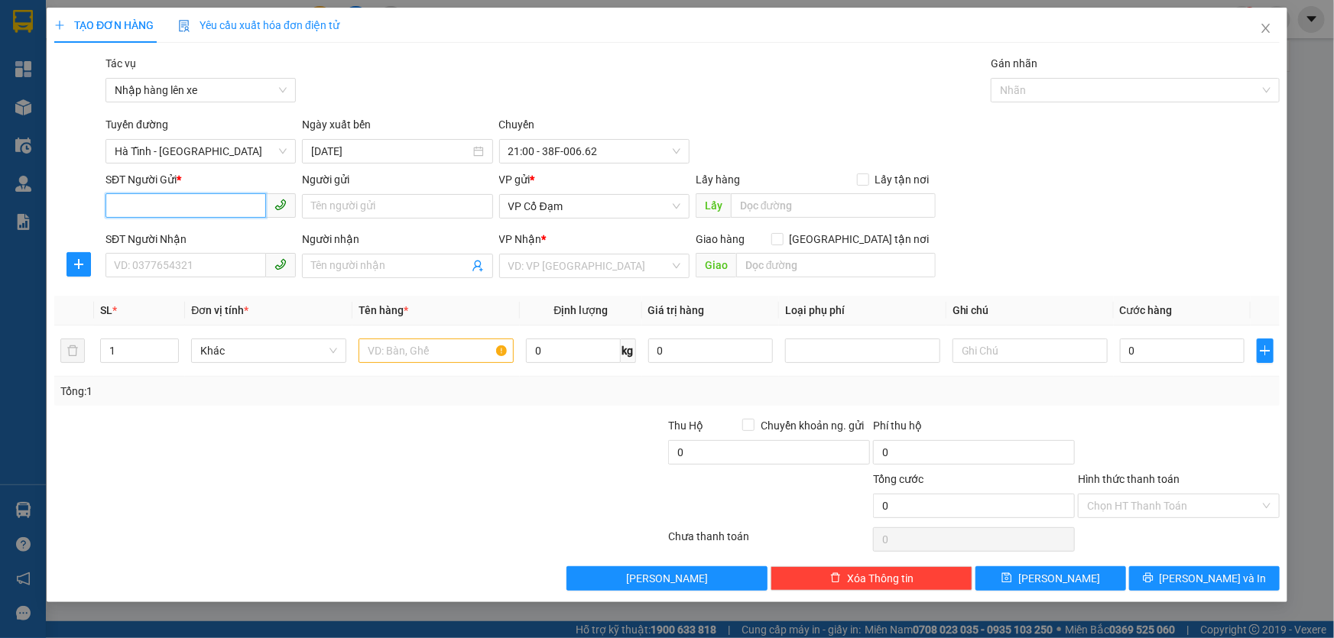
click at [179, 208] on input "SĐT Người Gửi *" at bounding box center [185, 205] width 160 height 24
click at [248, 236] on div "0399448568 - Bác Thắng Dam" at bounding box center [201, 237] width 172 height 17
type input "0399448568"
type input "Bác Thắng Dam"
type input "0399448568"
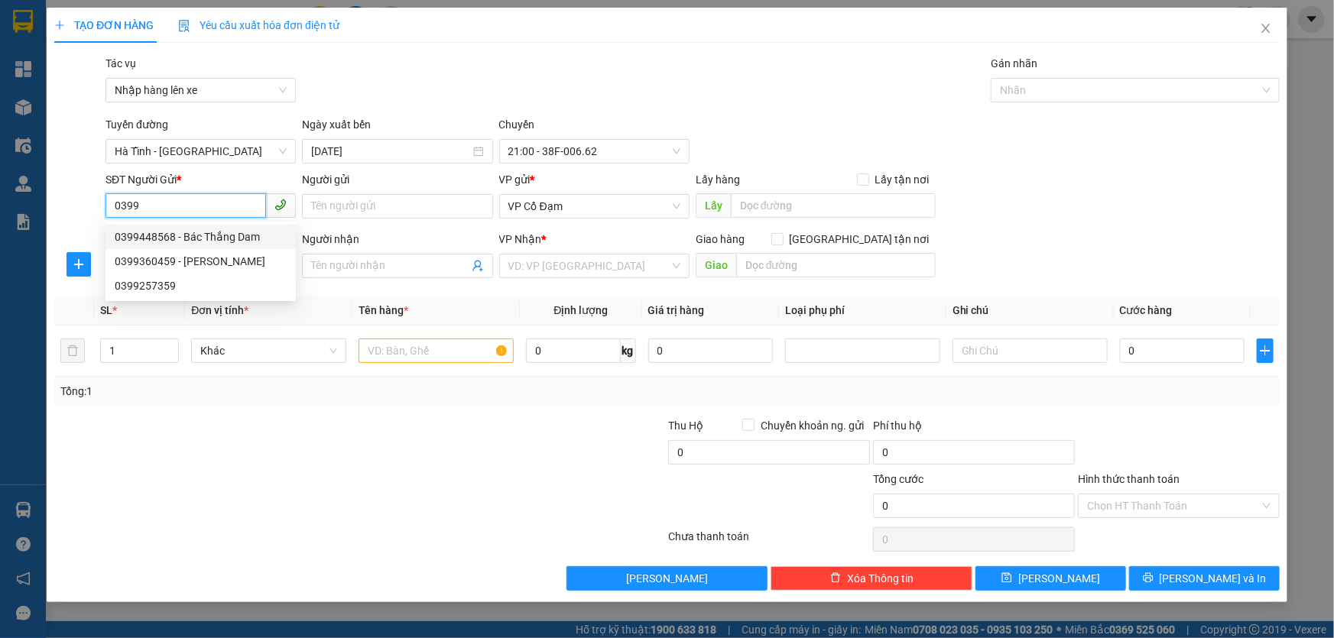
type input "Bác Thắng Dam"
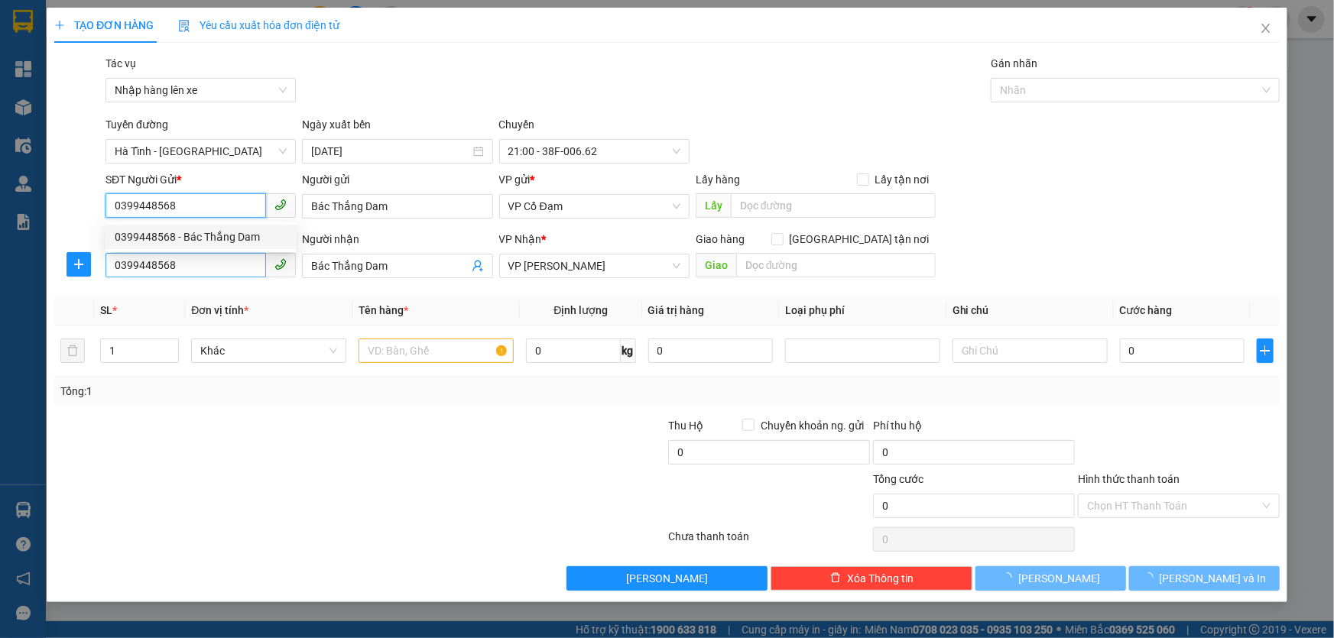
type input "80.000"
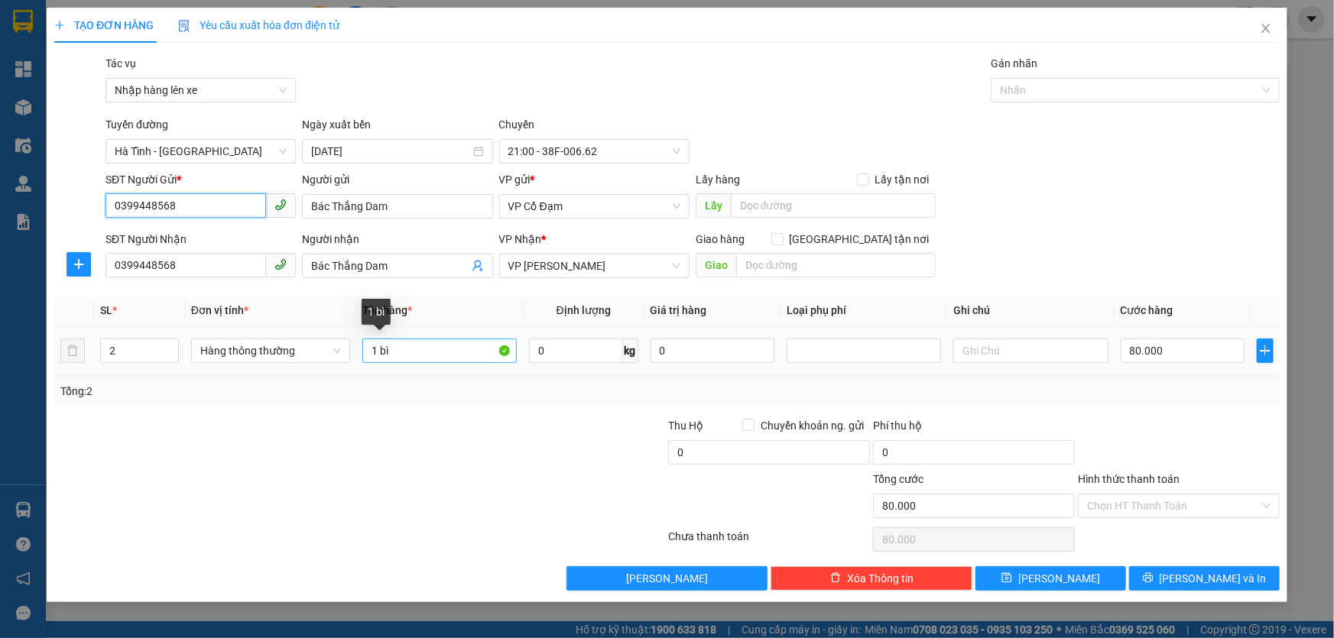
type input "0399448568"
click at [378, 351] on input "1 bì" at bounding box center [439, 351] width 154 height 24
type input "2 bì"
click at [1159, 506] on input "Hình thức thanh toán" at bounding box center [1173, 505] width 173 height 23
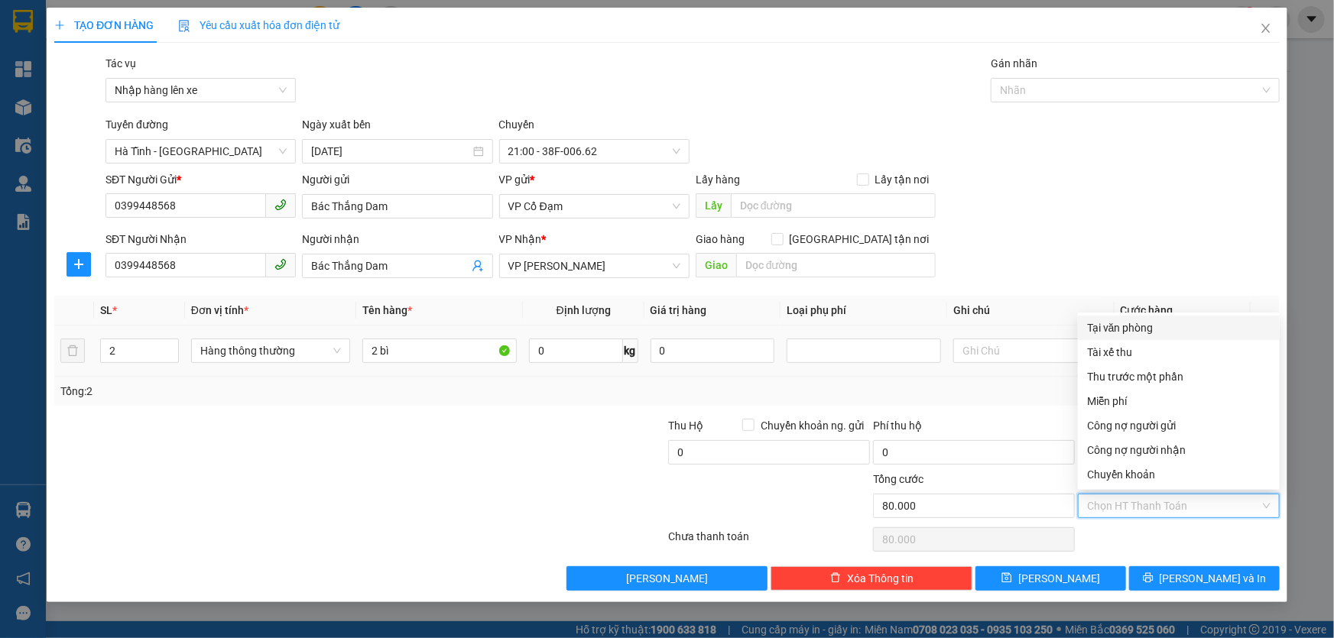
click at [1113, 329] on div "Tại văn phòng" at bounding box center [1178, 327] width 183 height 17
type input "0"
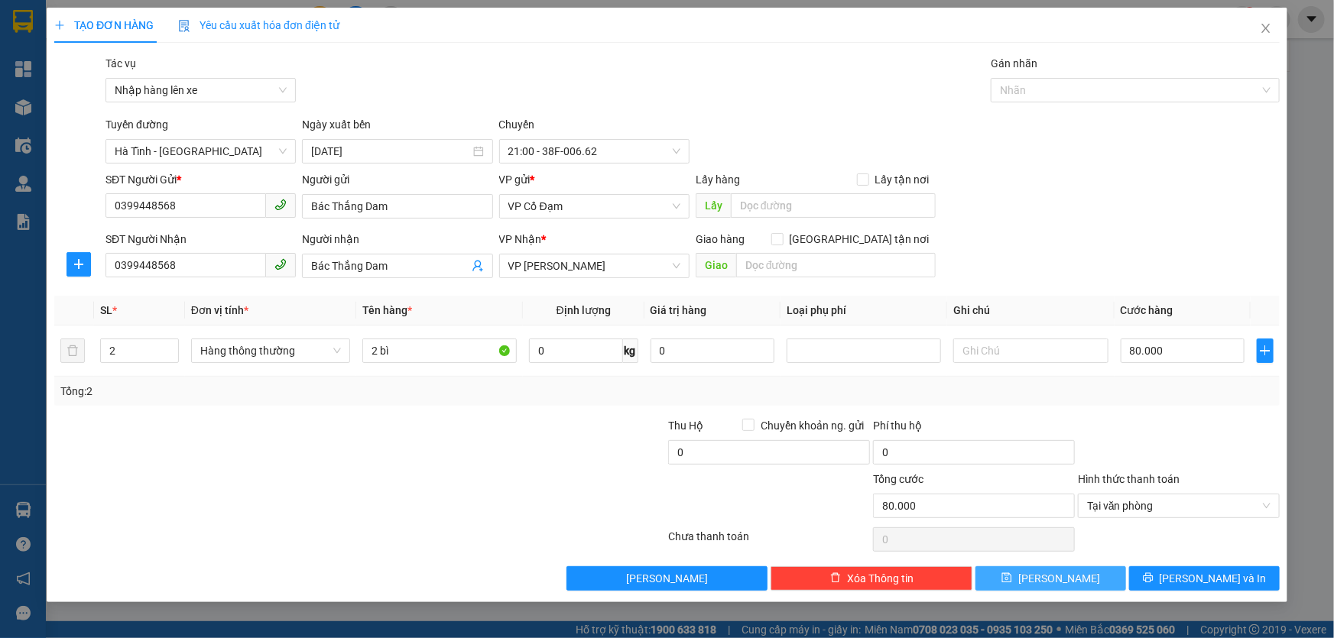
click at [1045, 582] on button "[PERSON_NAME]" at bounding box center [1050, 578] width 151 height 24
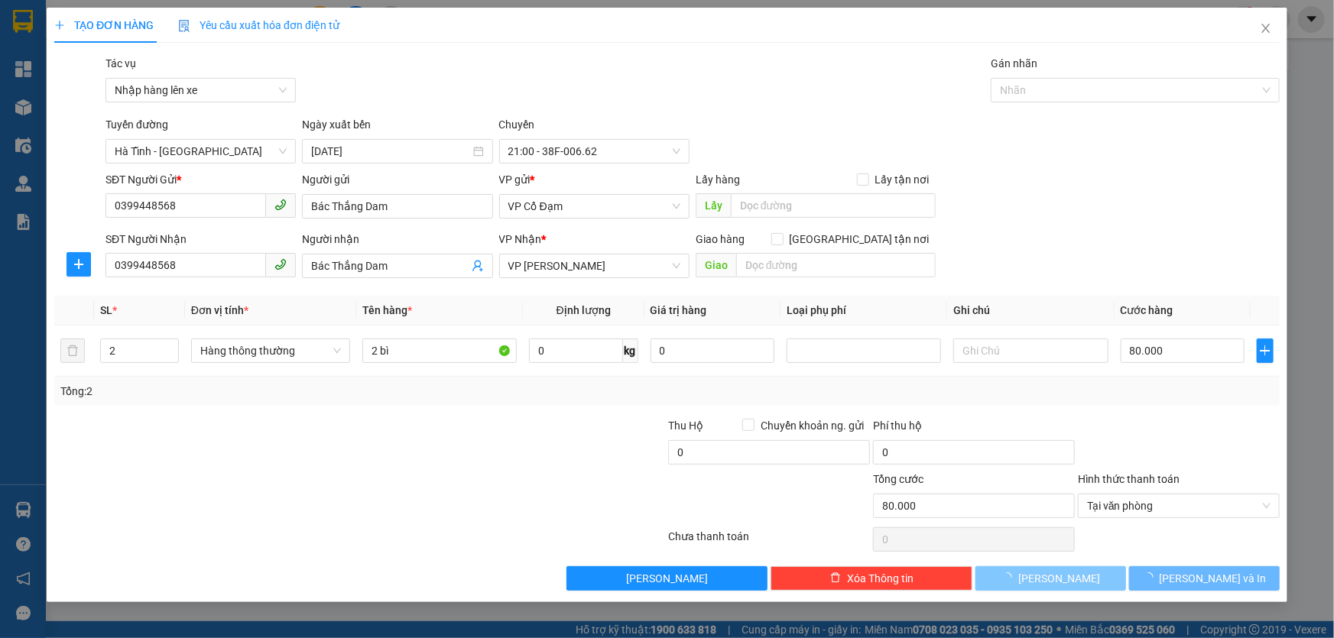
type input "0"
